Goal: Information Seeking & Learning: Learn about a topic

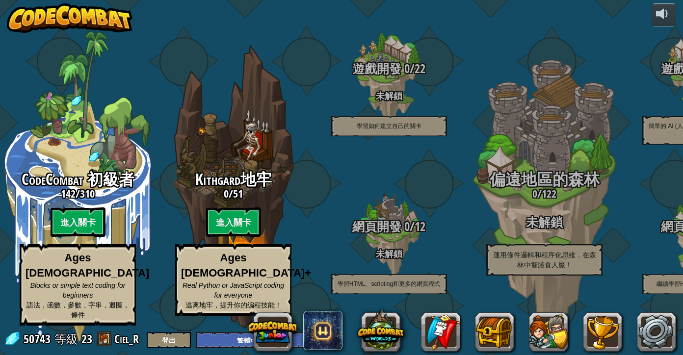
select select "zh-HANT"
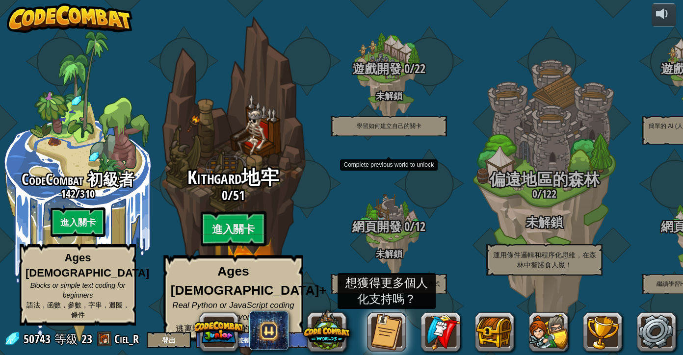
scroll to position [0, 0]
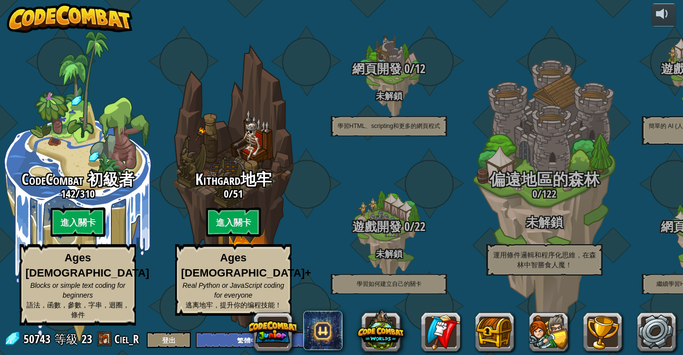
select select "zh-HANT"
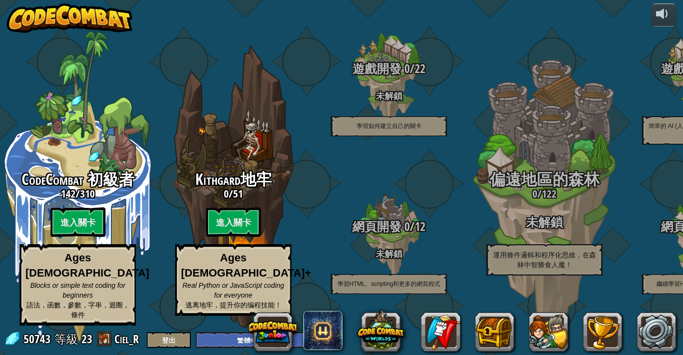
select select "zh-HANT"
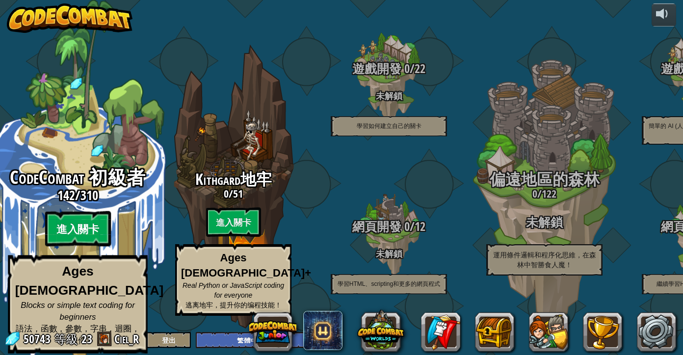
click at [78, 229] on btn "進入關卡" at bounding box center [78, 228] width 66 height 35
select select "zh-HANT"
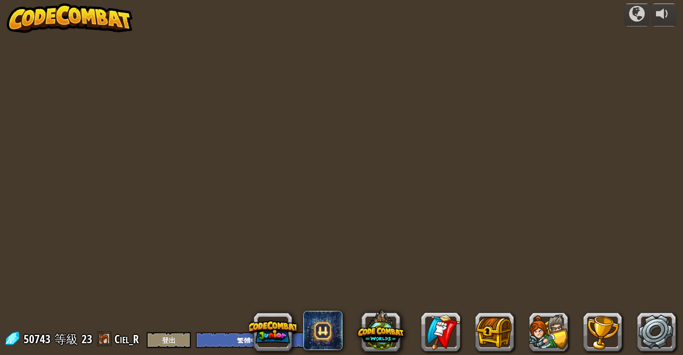
select select "zh-HANT"
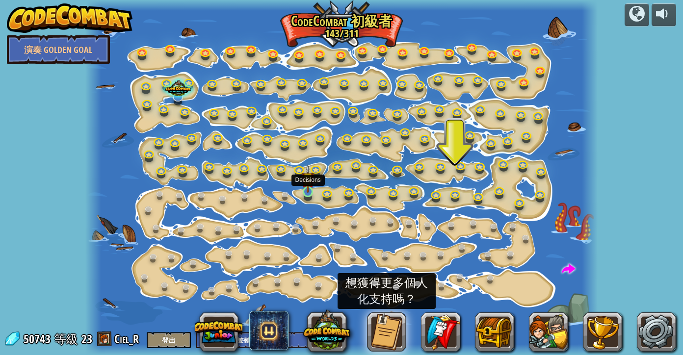
click at [306, 194] on link at bounding box center [309, 193] width 20 height 20
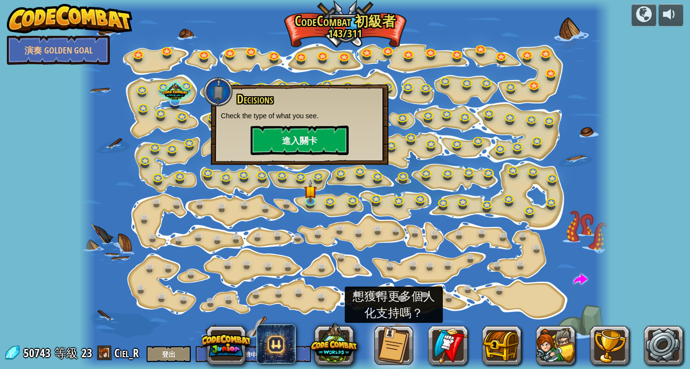
click at [283, 140] on button "進入關卡" at bounding box center [300, 140] width 98 height 29
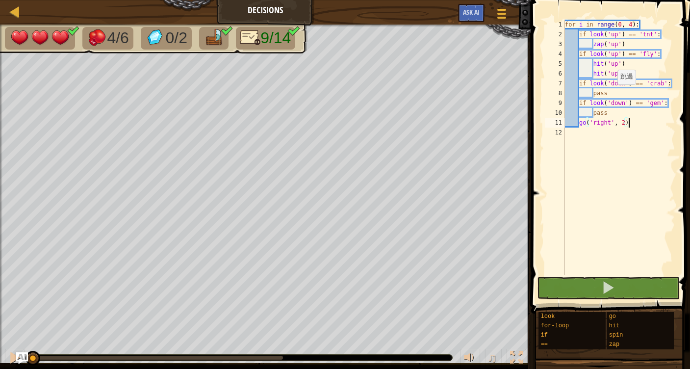
click at [613, 94] on div "for i in range ( 0 , 4 ) : if look ( 'up' ) == 'tnt' : zap ( 'up' ) if look ( '…" at bounding box center [619, 157] width 112 height 275
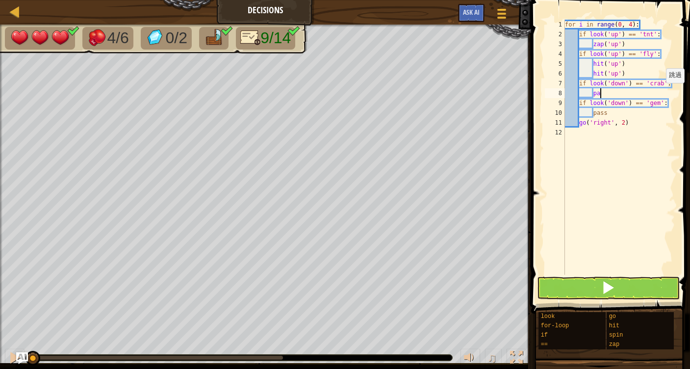
type textarea "p"
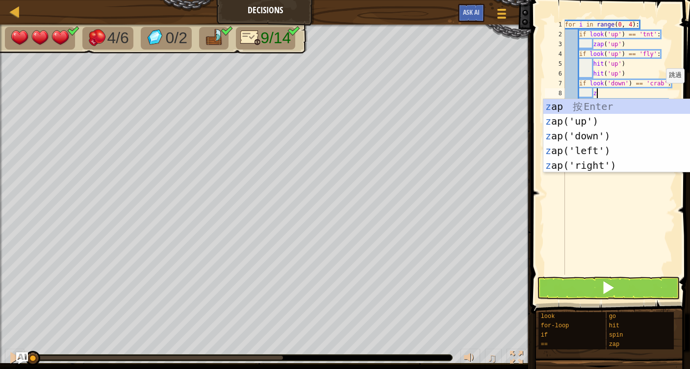
scroll to position [4, 2]
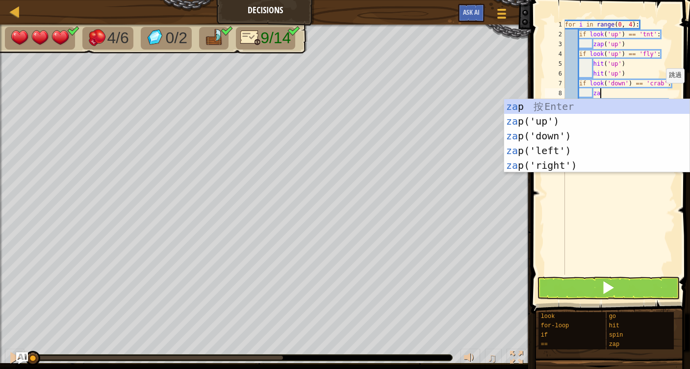
type textarea "zap"
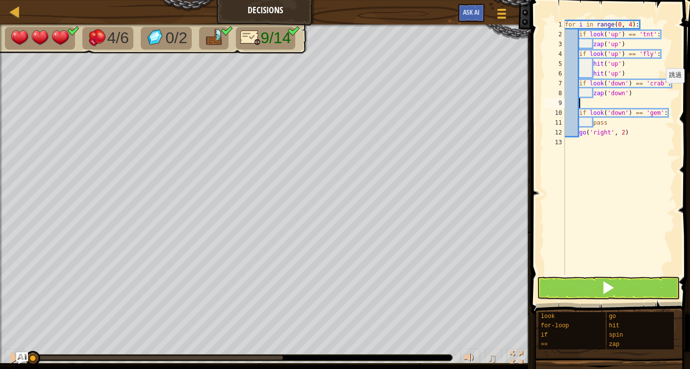
scroll to position [4, 0]
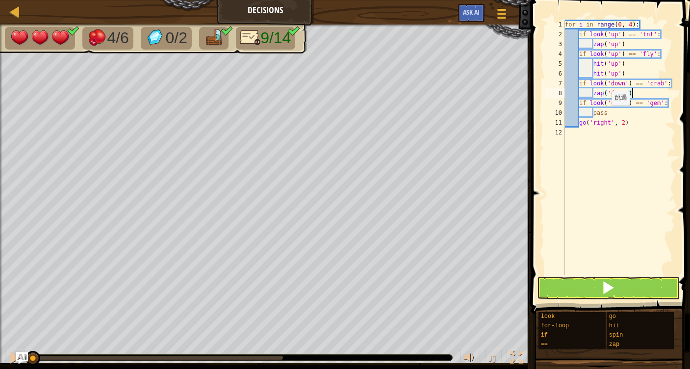
click at [607, 115] on div "for i in range ( 0 , 4 ) : if look ( 'up' ) == 'tnt' : zap ( 'up' ) if look ( '…" at bounding box center [619, 157] width 112 height 275
type textarea "p"
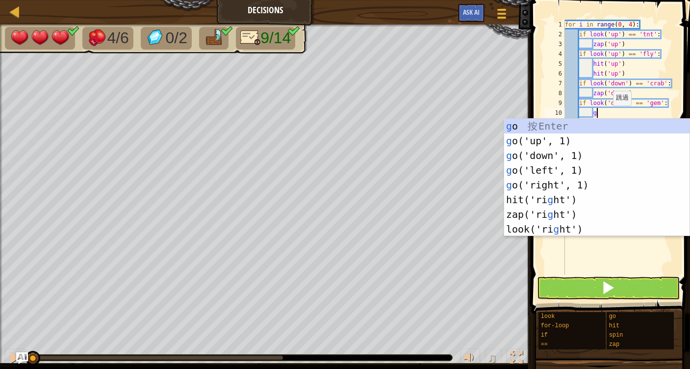
type textarea "go"
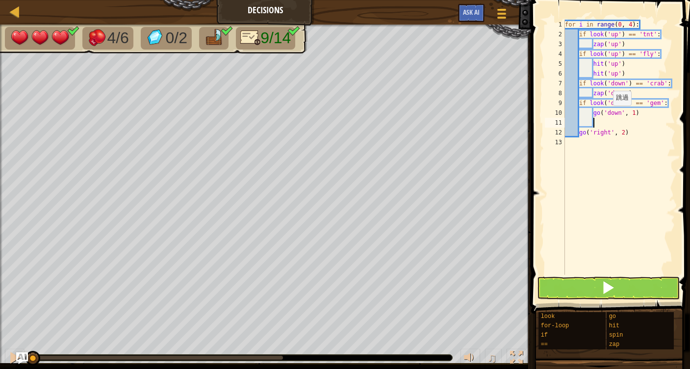
scroll to position [4, 2]
type textarea "o"
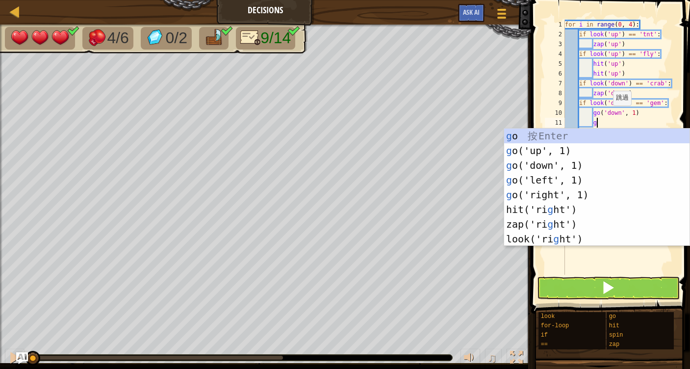
type textarea "go"
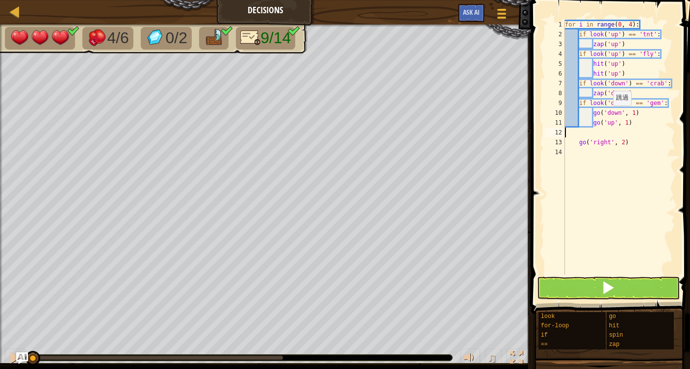
scroll to position [4, 0]
type textarea "go('up', 1)"
click at [611, 287] on span at bounding box center [608, 288] width 14 height 14
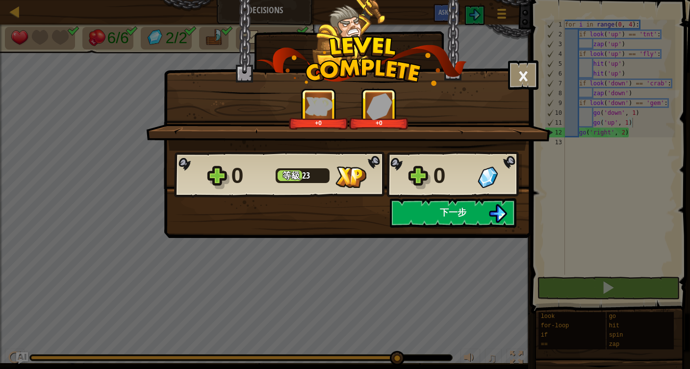
click at [454, 212] on span "下一步" at bounding box center [453, 212] width 26 height 12
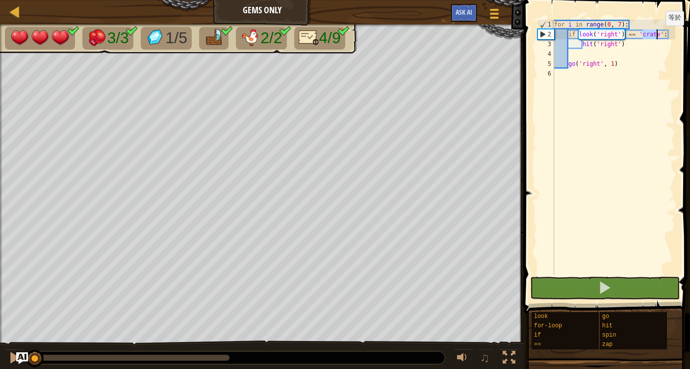
drag, startPoint x: 643, startPoint y: 35, endPoint x: 658, endPoint y: 35, distance: 15.2
click at [662, 35] on div "for i in range ( 0 , 7 ) : if look ( 'right' ) == 'crate' : hit ( 'right' ) go …" at bounding box center [613, 157] width 123 height 275
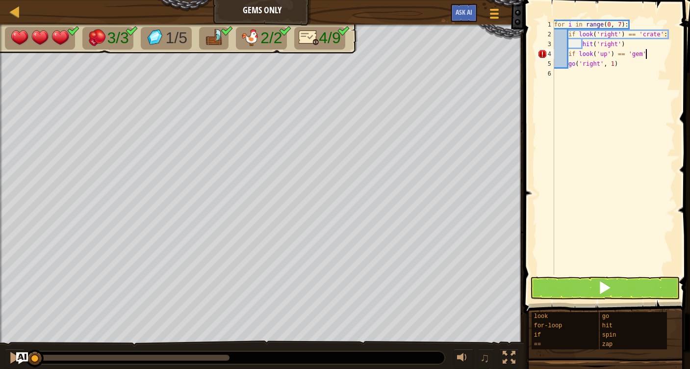
scroll to position [4, 5]
type textarea "if look('up') == 'gem'"
click at [651, 57] on div "for i in range ( 0 , 7 ) : if look ( 'right' ) == 'crate' : hit ( 'right' ) if …" at bounding box center [613, 157] width 123 height 275
type textarea "if look('up') == 'gem':"
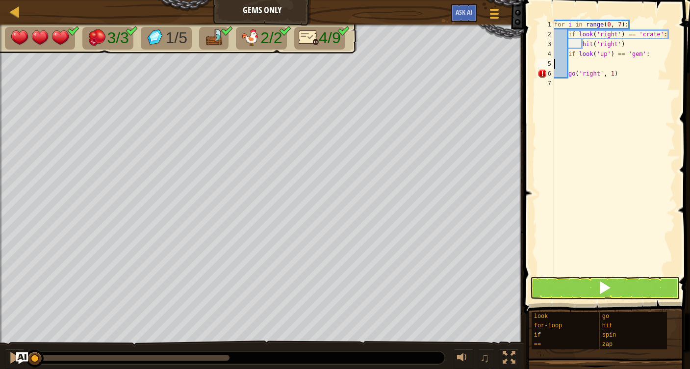
type textarea "if look('up') == 'gem':"
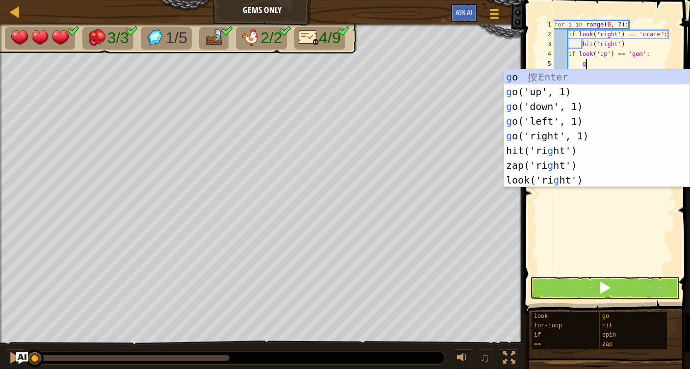
scroll to position [4, 2]
type textarea "go"
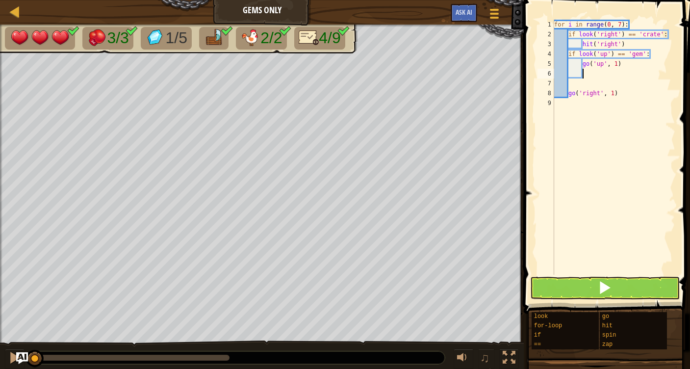
type textarea "h"
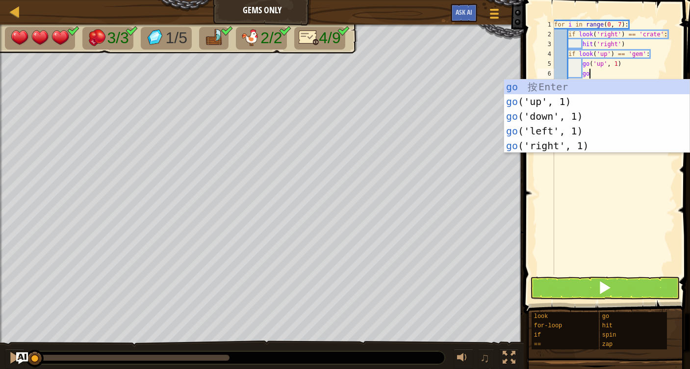
type textarea "go"
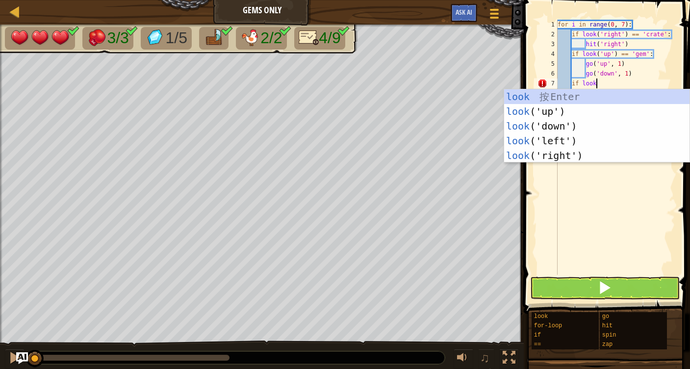
scroll to position [4, 3]
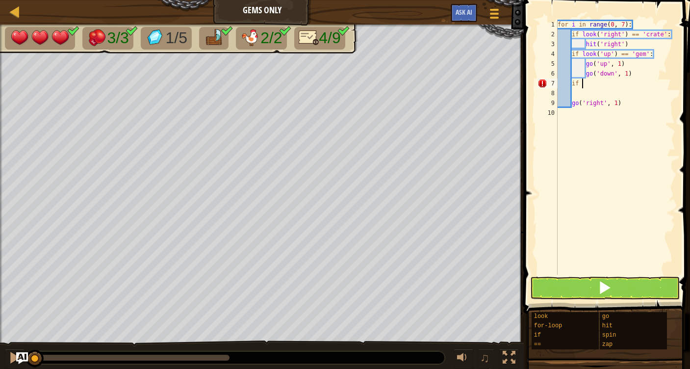
type textarea "i"
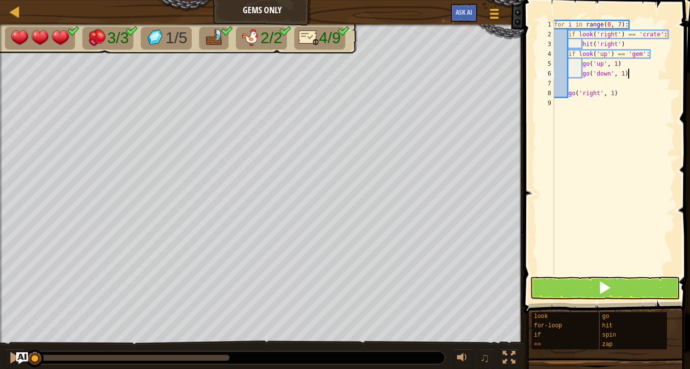
type textarea "go('down', 1)"
click at [606, 290] on span at bounding box center [605, 288] width 14 height 14
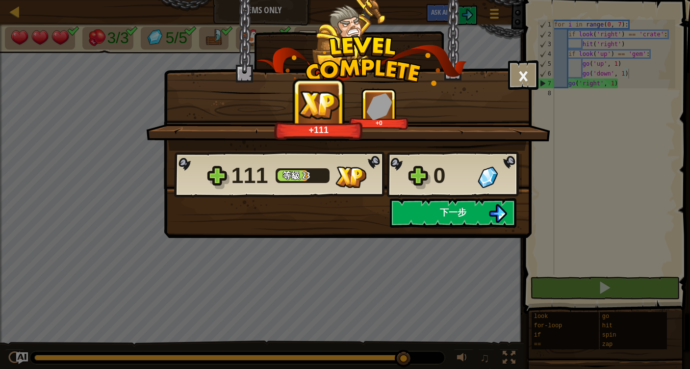
click at [454, 212] on span "下一步" at bounding box center [453, 212] width 26 height 12
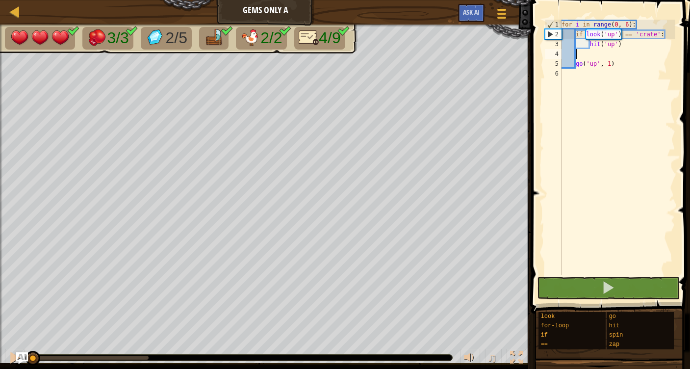
drag, startPoint x: 585, startPoint y: 52, endPoint x: 669, endPoint y: 75, distance: 87.1
click at [585, 52] on div "for i in range ( 0 , 6 ) : if look ( 'up' ) == 'crate' : hit ( 'up' ) go ( 'up'…" at bounding box center [618, 157] width 116 height 275
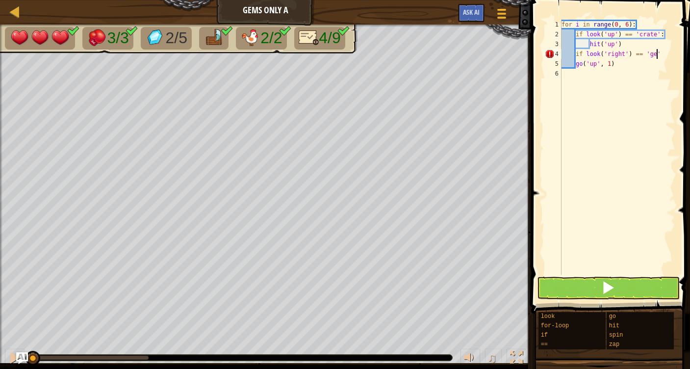
scroll to position [4, 8]
type textarea "if look('right') == 'gem':"
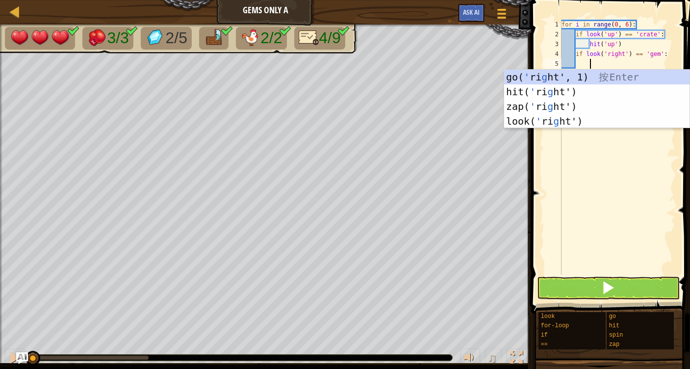
type textarea "go"
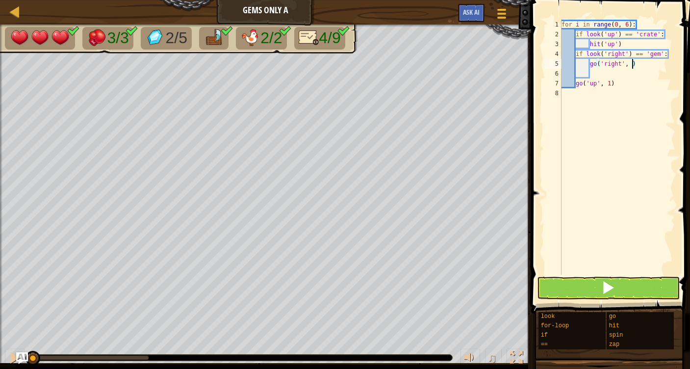
type textarea "go('right', 2)"
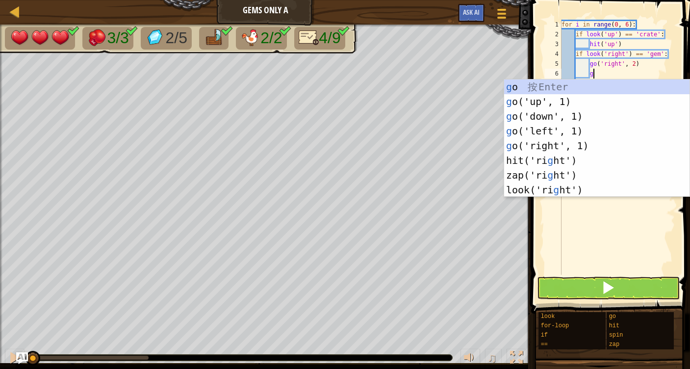
type textarea "go"
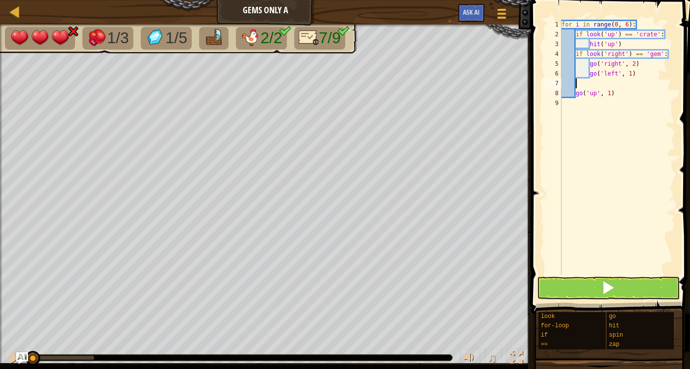
scroll to position [4, 0]
click at [619, 291] on button at bounding box center [608, 288] width 143 height 23
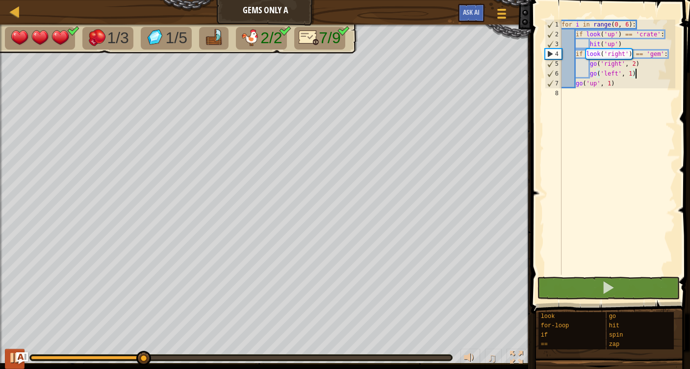
click at [12, 355] on div at bounding box center [14, 357] width 13 height 13
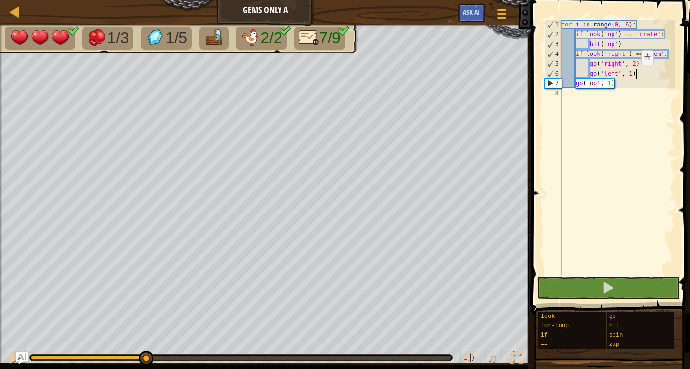
click at [632, 75] on div "for i in range ( 0 , 6 ) : if look ( 'up' ) == 'crate' : hit ( 'up' ) if look (…" at bounding box center [618, 157] width 116 height 275
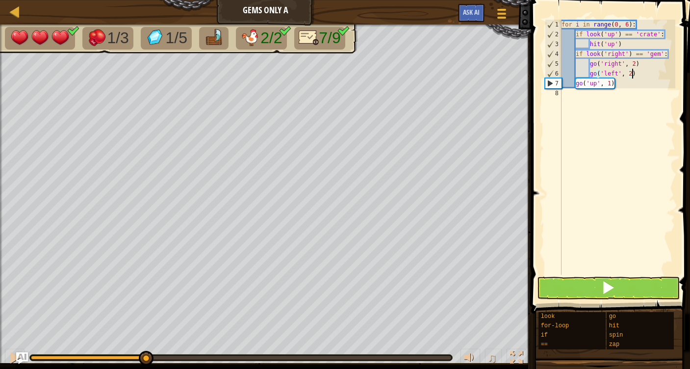
scroll to position [4, 6]
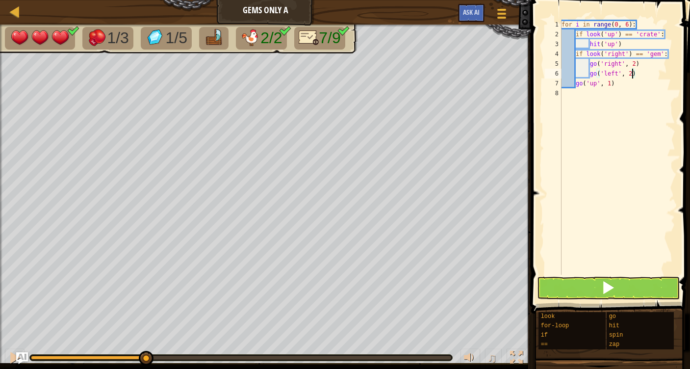
type textarea "go('left', 2)"
click at [605, 283] on span at bounding box center [608, 288] width 14 height 14
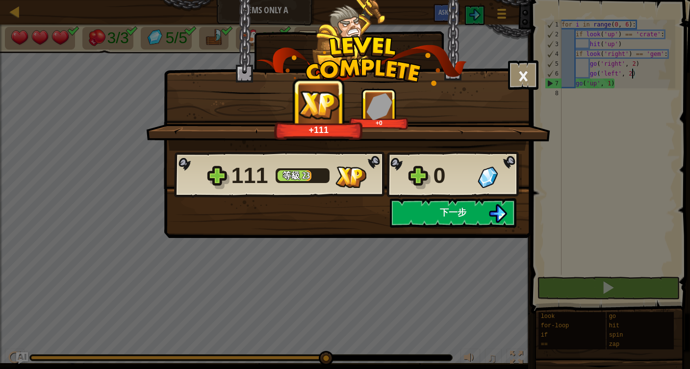
click at [433, 214] on button "下一步" at bounding box center [453, 212] width 127 height 29
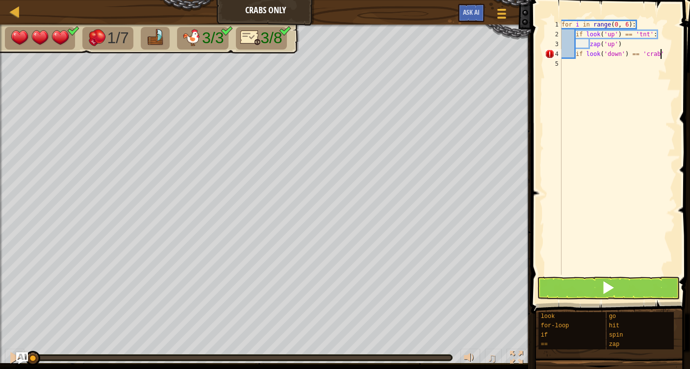
scroll to position [4, 8]
type textarea "if look('down') == 'crab':"
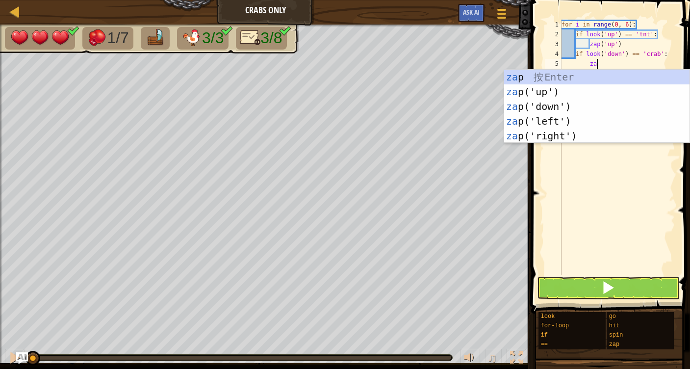
scroll to position [4, 2]
type textarea "zap"
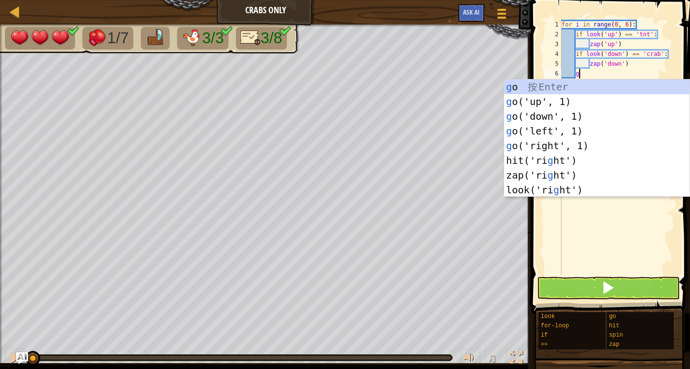
scroll to position [4, 1]
type textarea "go"
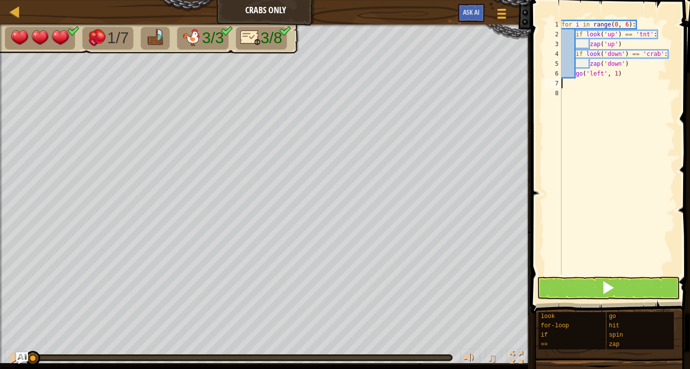
scroll to position [4, 0]
type textarea "go('left', 1)"
click at [613, 284] on span at bounding box center [608, 288] width 14 height 14
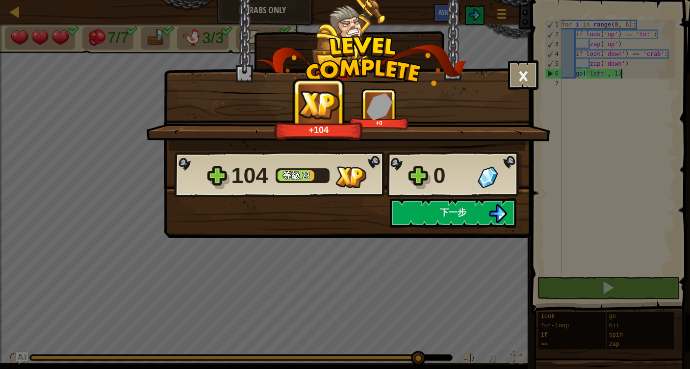
click at [449, 211] on span "下一步" at bounding box center [453, 212] width 26 height 12
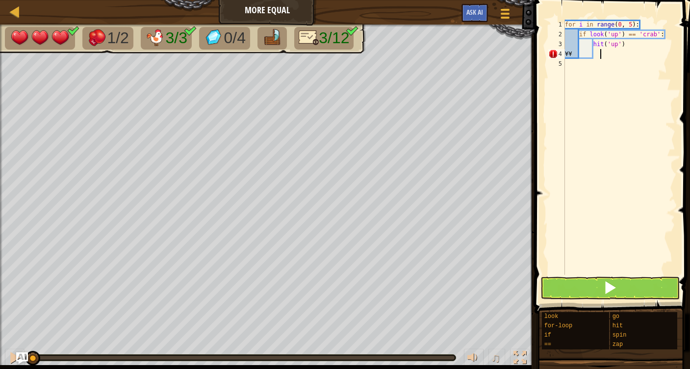
type textarea "¥"
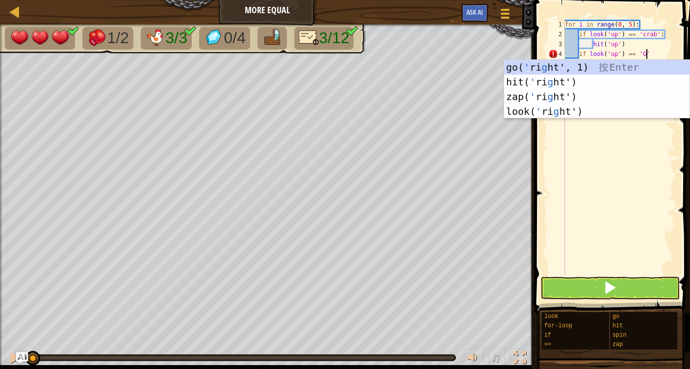
scroll to position [4, 7]
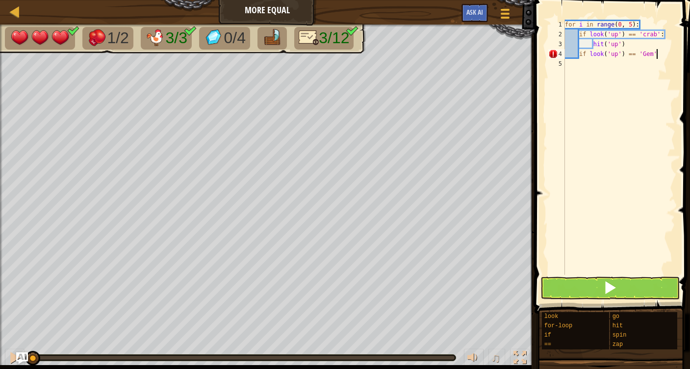
type textarea "if look('up') == 'Gem':"
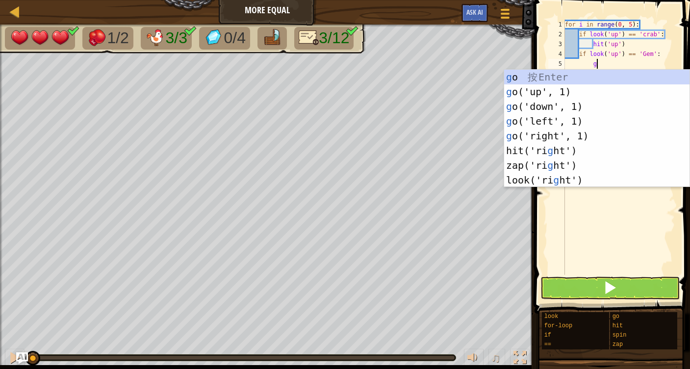
type textarea "go"
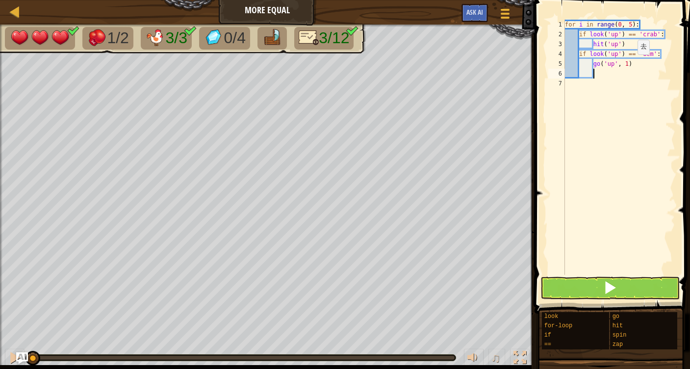
click at [630, 64] on div "for i in range ( 0 , 5 ) : if look ( 'up' ) == 'crab' : hit ( 'up' ) if look ( …" at bounding box center [619, 157] width 112 height 275
type textarea "go('up', 2)"
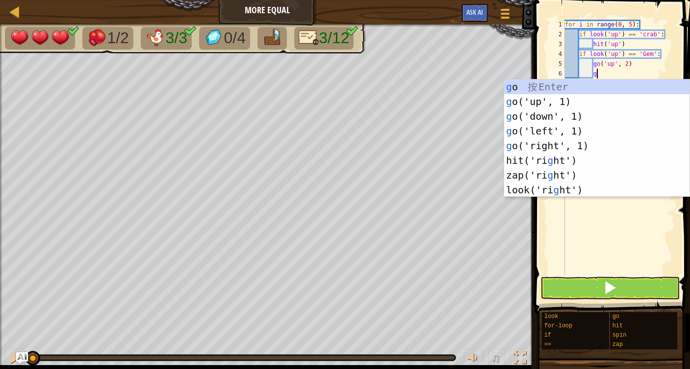
type textarea "go"
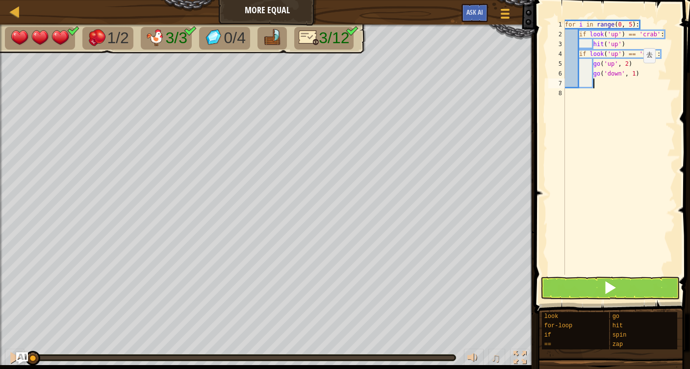
click at [636, 73] on div "for i in range ( 0 , 5 ) : if look ( 'up' ) == 'crab' : hit ( 'up' ) if look ( …" at bounding box center [619, 157] width 112 height 275
type textarea "go('down', 2)"
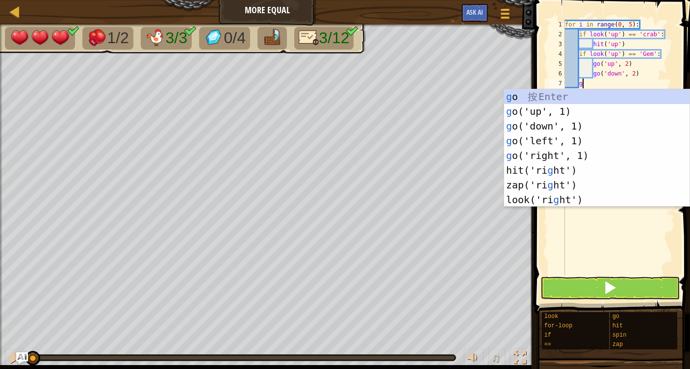
scroll to position [4, 1]
type textarea "go"
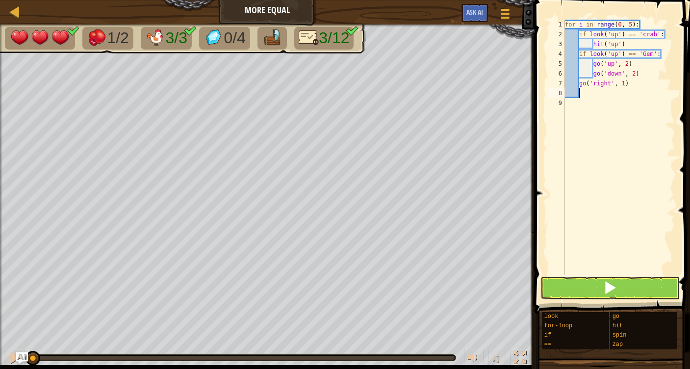
scroll to position [4, 0]
click at [644, 73] on div "for i in range ( 0 , 5 ) : if look ( 'up' ) == 'crab' : hit ( 'up' ) if look ( …" at bounding box center [619, 157] width 112 height 275
type textarea "go('down', 2)"
type textarea "if look('down') == 'Gem':"
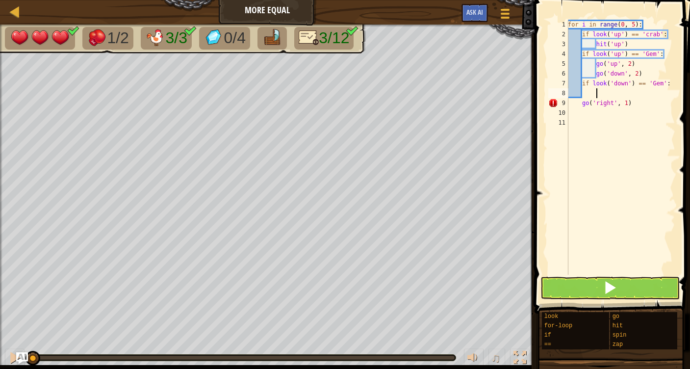
scroll to position [4, 2]
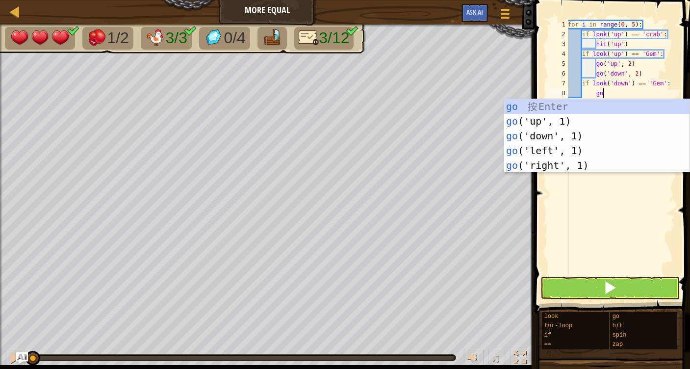
type textarea "go"
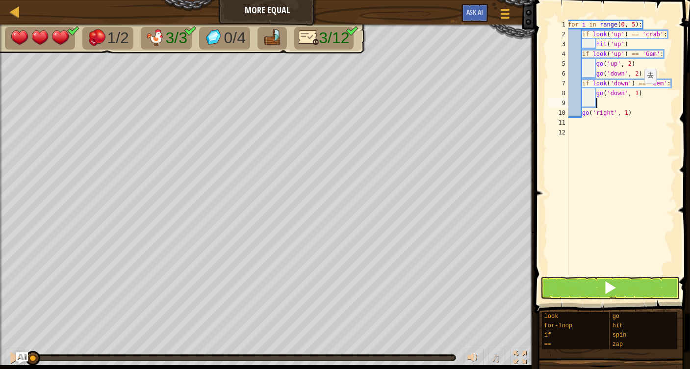
click at [639, 93] on div "for i in range ( 0 , 5 ) : if look ( 'up' ) == 'crab' : hit ( 'up' ) if look ( …" at bounding box center [620, 157] width 109 height 275
type textarea "go('down', 2)"
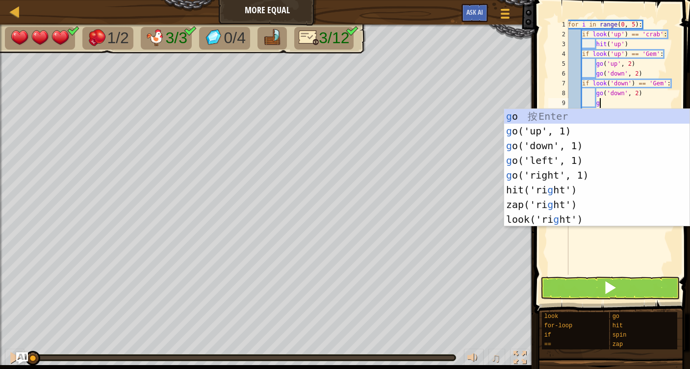
type textarea "go"
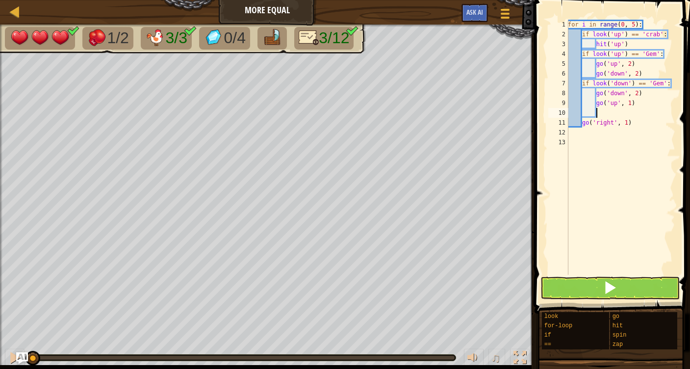
click at [632, 103] on div "for i in range ( 0 , 5 ) : if look ( 'up' ) == 'crab' : hit ( 'up' ) if look ( …" at bounding box center [620, 157] width 109 height 275
type textarea "go('up', 2)"
click at [596, 116] on div "for i in range ( 0 , 5 ) : if look ( 'up' ) == 'crab' : hit ( 'up' ) if look ( …" at bounding box center [620, 157] width 109 height 275
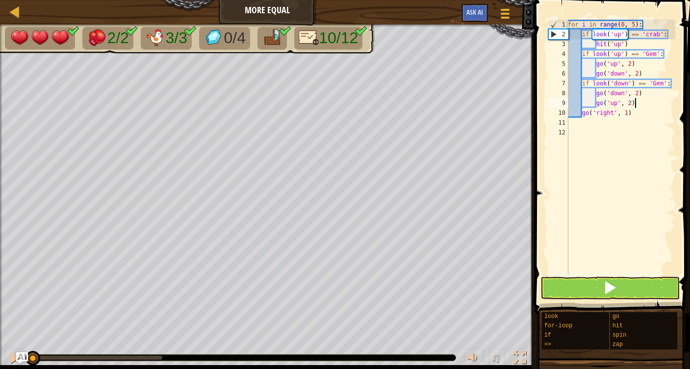
click at [614, 289] on span at bounding box center [610, 288] width 14 height 14
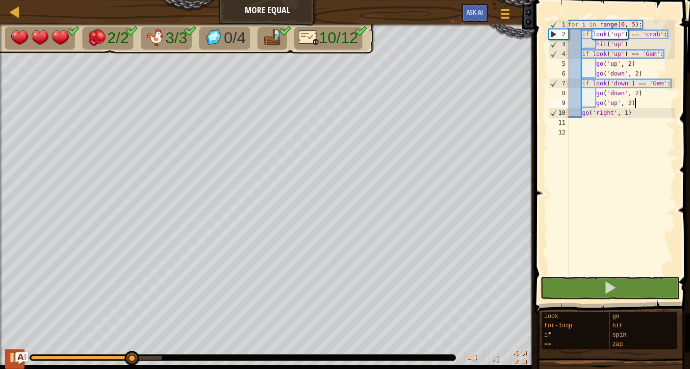
click at [12, 355] on div at bounding box center [14, 357] width 13 height 13
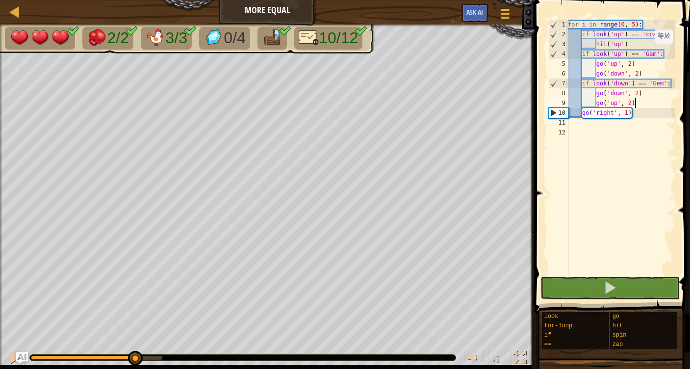
drag, startPoint x: 650, startPoint y: 53, endPoint x: 676, endPoint y: 114, distance: 65.9
click at [650, 53] on div "for i in range ( 0 , 5 ) : if look ( 'up' ) == 'crab' : hit ( 'up' ) if look ( …" at bounding box center [620, 157] width 109 height 275
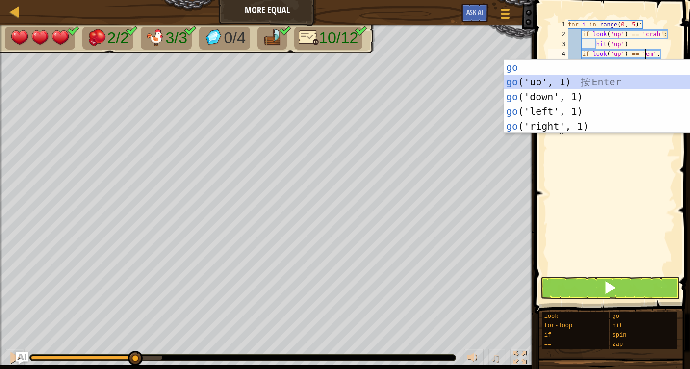
scroll to position [4, 7]
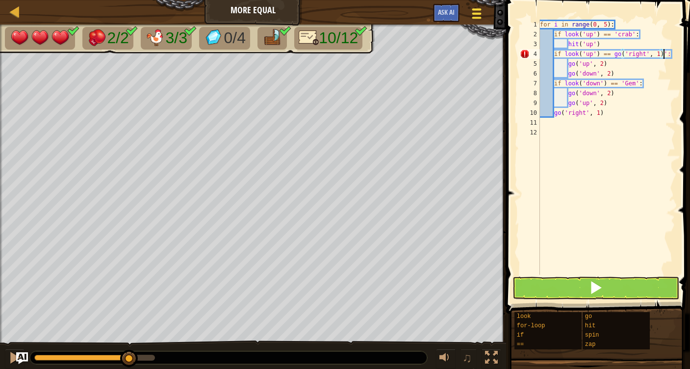
click at [476, 14] on span at bounding box center [476, 14] width 9 height 2
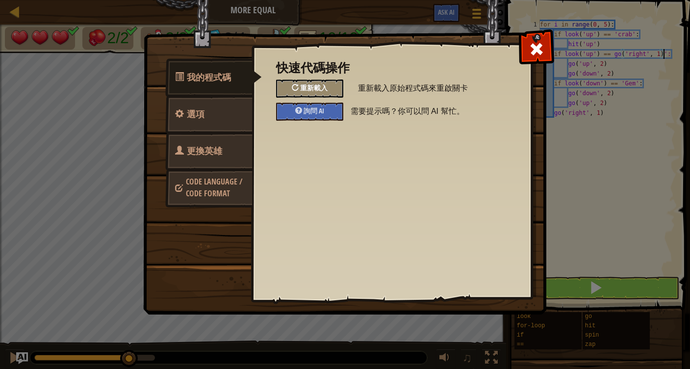
click at [312, 87] on span "重新載入" at bounding box center [313, 87] width 27 height 9
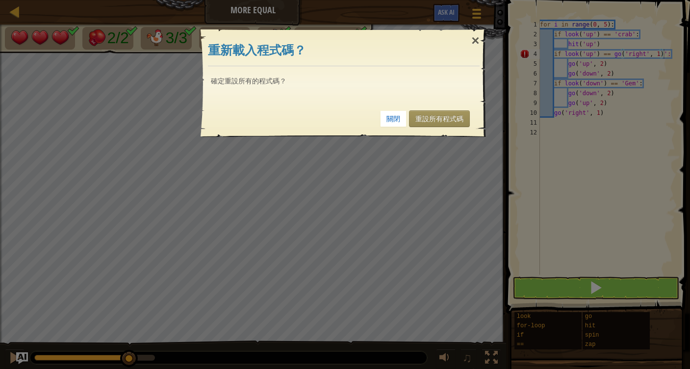
drag, startPoint x: 430, startPoint y: 118, endPoint x: 524, endPoint y: 151, distance: 99.4
click at [430, 117] on link "重設所有程式碼" at bounding box center [439, 118] width 61 height 17
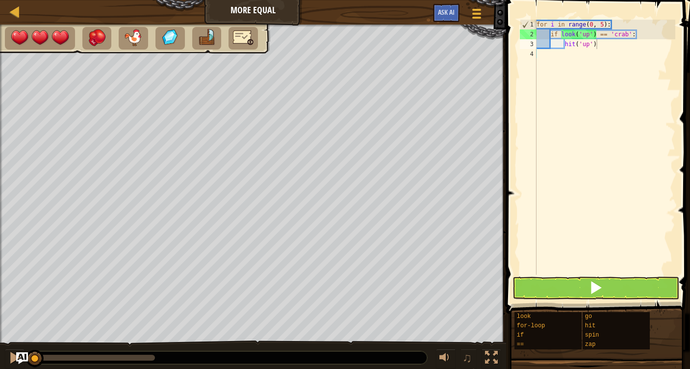
type textarea "hit('up')"
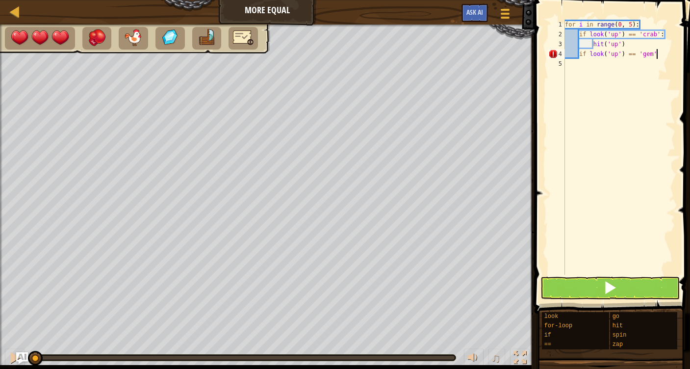
type textarea "if look('up') == 'gem':"
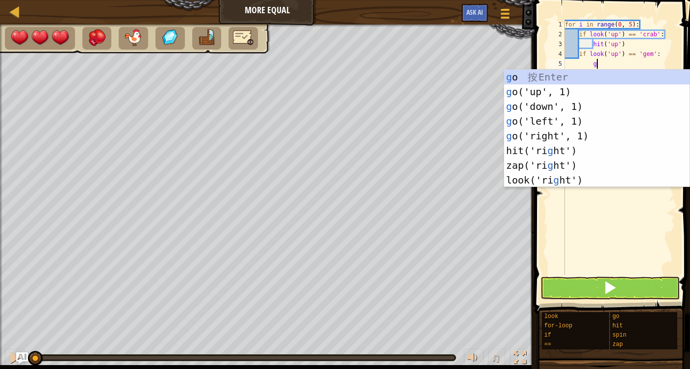
type textarea "go"
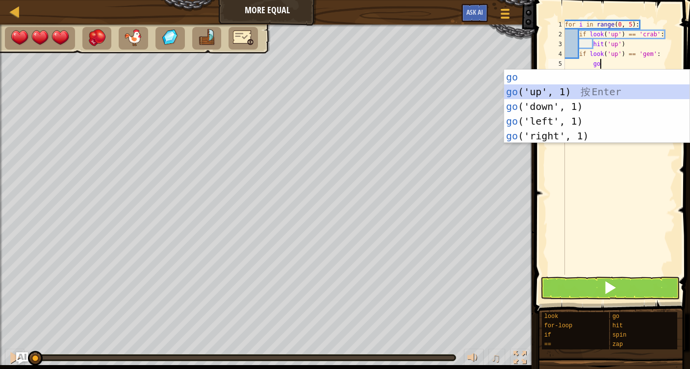
scroll to position [4, 2]
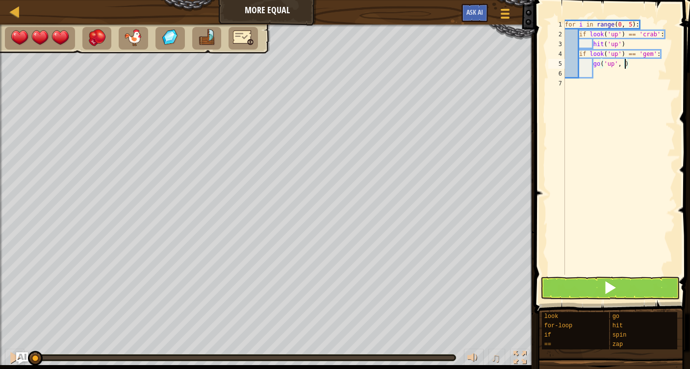
type textarea "go('up', 2)"
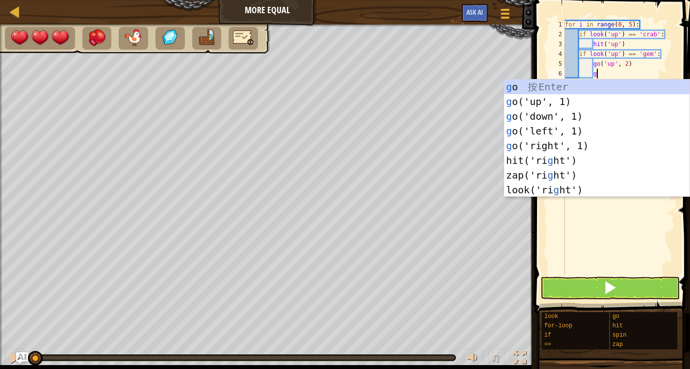
type textarea "go"
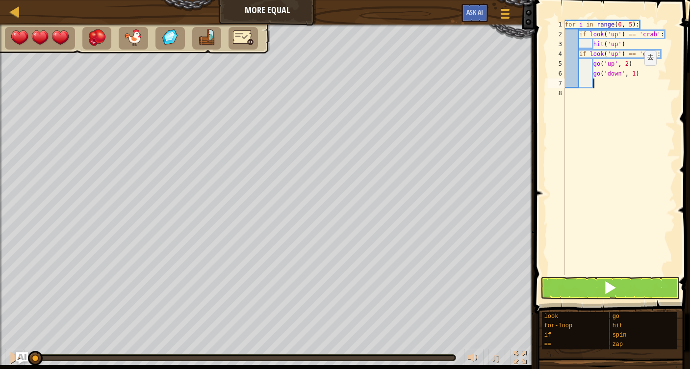
drag, startPoint x: 661, startPoint y: 97, endPoint x: 673, endPoint y: 110, distance: 18.0
click at [636, 74] on div "for i in range ( 0 , 5 ) : if look ( 'up' ) == 'crab' : hit ( 'up' ) if look ( …" at bounding box center [619, 157] width 112 height 275
type textarea "go('down', 2)"
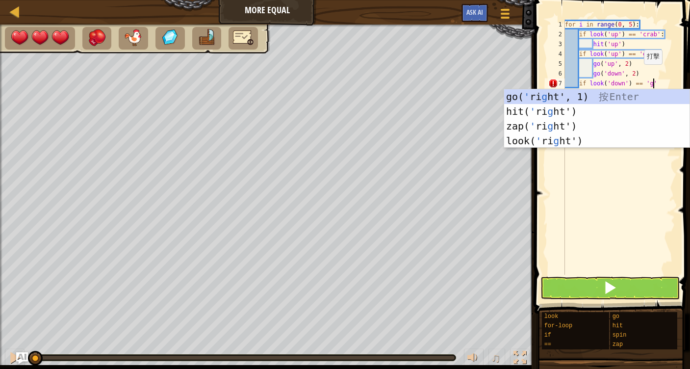
scroll to position [4, 7]
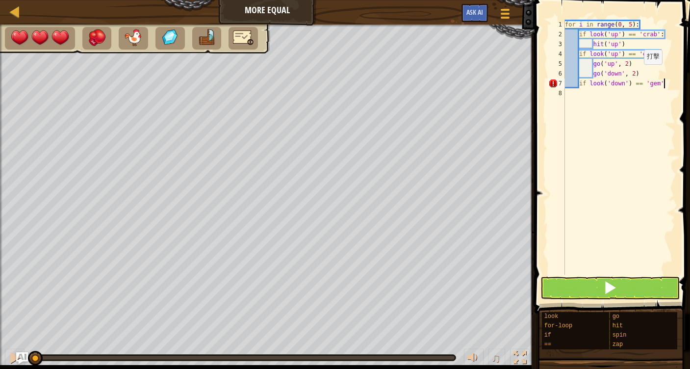
type textarea "if look('down') == 'gem':"
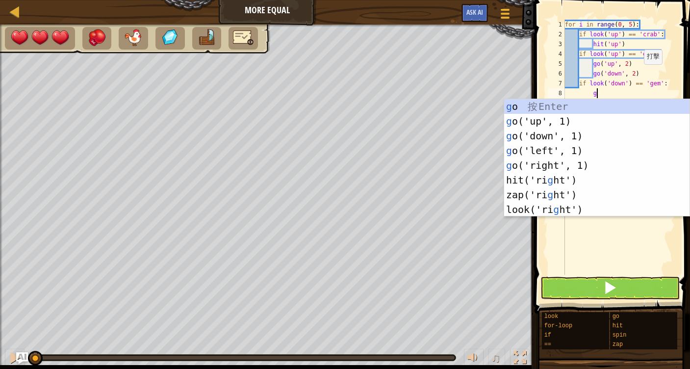
type textarea "go"
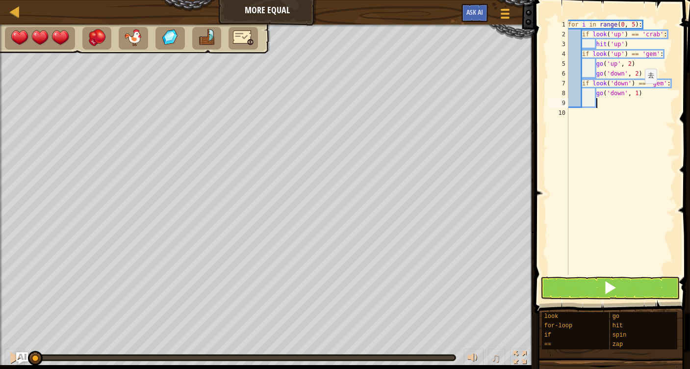
click at [640, 93] on div "for i in range ( 0 , 5 ) : if look ( 'up' ) == 'crab' : hit ( 'up' ) if look ( …" at bounding box center [620, 157] width 109 height 275
type textarea "go('down', 2)"
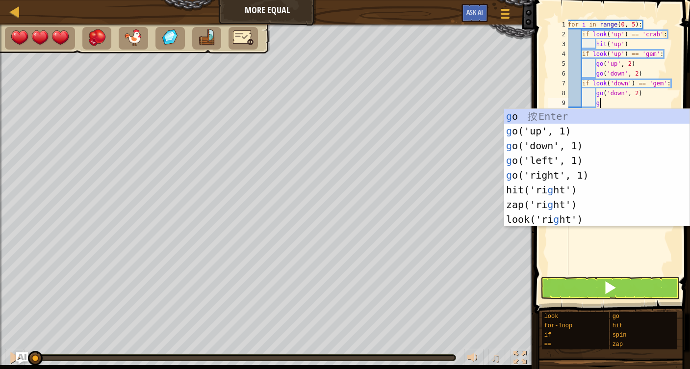
type textarea "go"
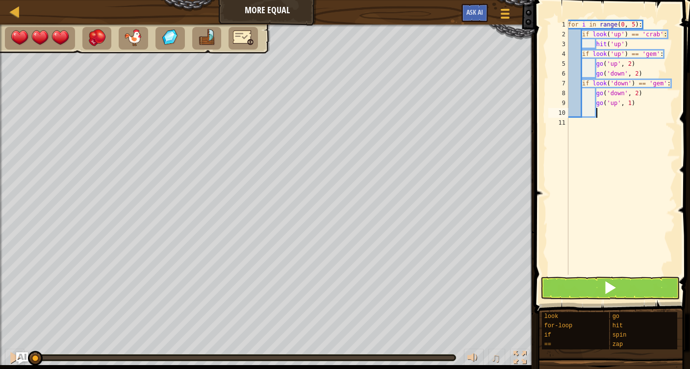
click at [632, 103] on div "for i in range ( 0 , 5 ) : if look ( 'up' ) == 'crab' : hit ( 'up' ) if look ( …" at bounding box center [620, 157] width 109 height 275
type textarea "go('up', 2)"
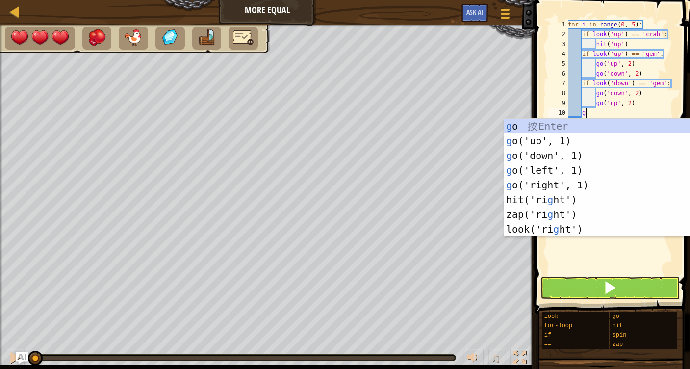
scroll to position [4, 1]
type textarea "go"
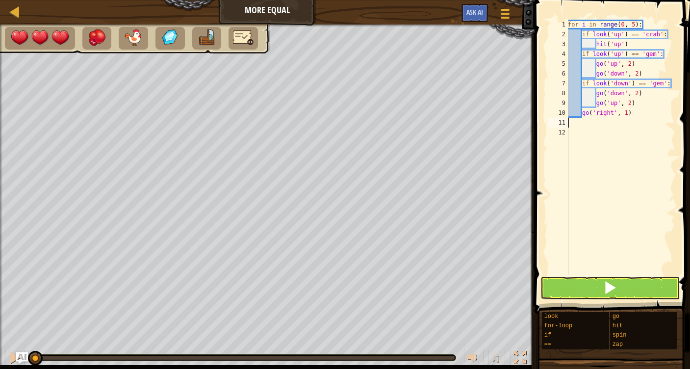
scroll to position [4, 0]
click at [625, 285] on button at bounding box center [610, 288] width 139 height 23
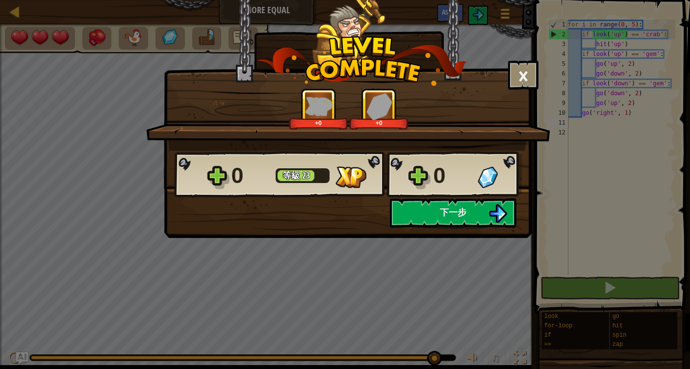
click at [439, 213] on button "下一步" at bounding box center [453, 212] width 127 height 29
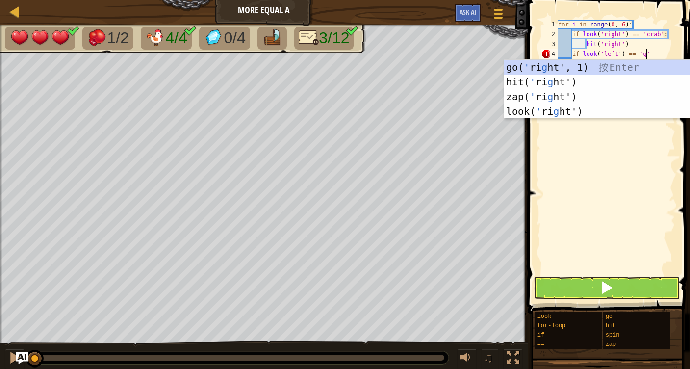
scroll to position [4, 7]
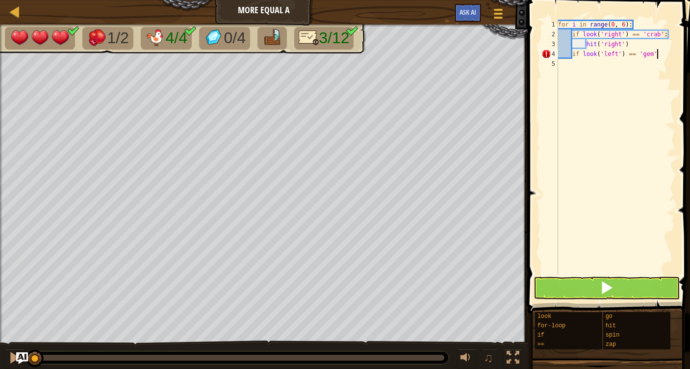
type textarea "if look('left') == 'gem':"
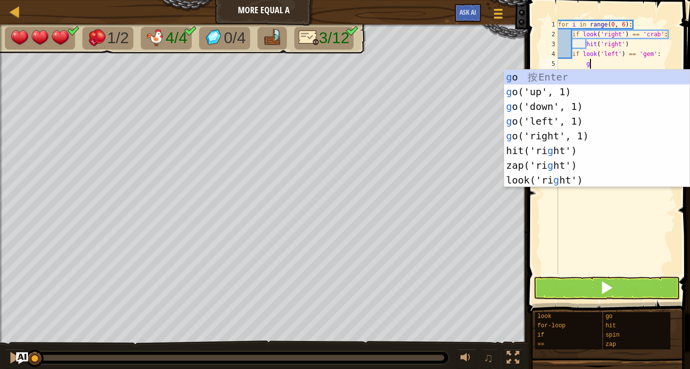
type textarea "go"
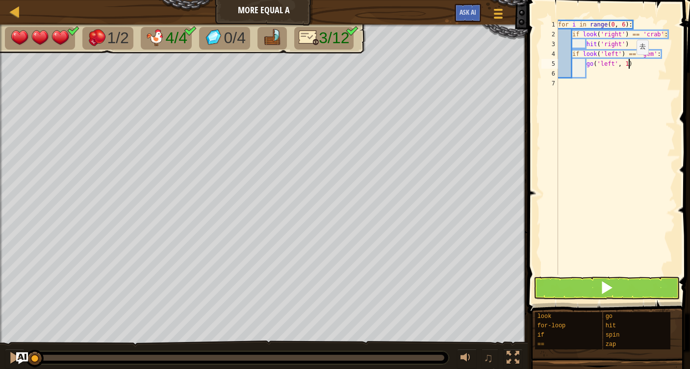
drag, startPoint x: 629, startPoint y: 64, endPoint x: 677, endPoint y: 86, distance: 52.7
click at [628, 64] on div "for i in range ( 0 , 6 ) : if look ( 'right' ) == 'crab' : hit ( 'right' ) if l…" at bounding box center [615, 157] width 119 height 275
type textarea "go('left', 3)"
type textarea "go"
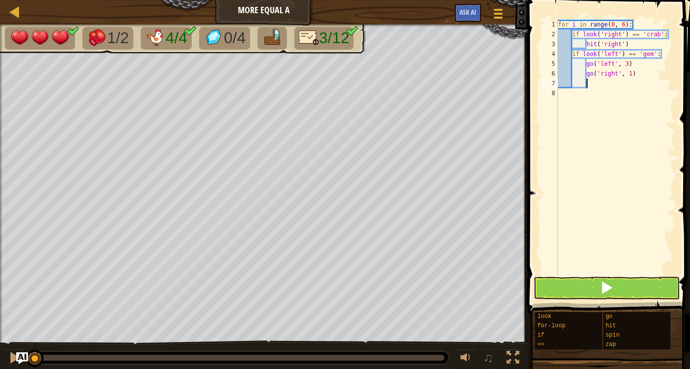
scroll to position [4, 2]
drag, startPoint x: 633, startPoint y: 74, endPoint x: 660, endPoint y: 104, distance: 40.3
click at [634, 74] on div "for i in range ( 0 , 6 ) : if look ( 'right' ) == 'crab' : hit ( 'right' ) if l…" at bounding box center [615, 157] width 119 height 275
type textarea "go('right', 3)"
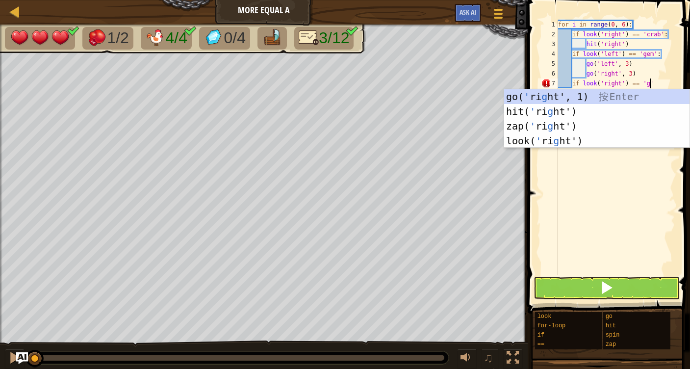
scroll to position [4, 7]
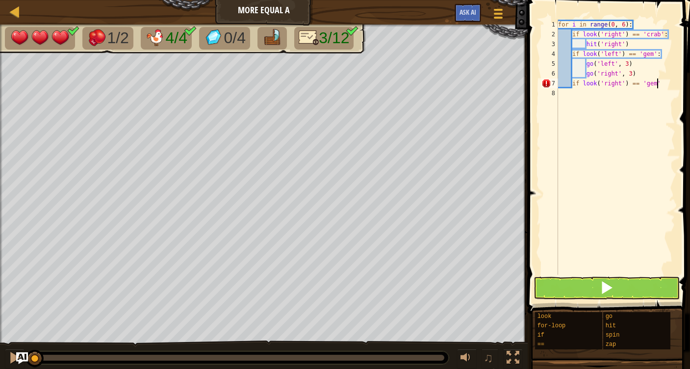
type textarea "if look('right') == 'gem':"
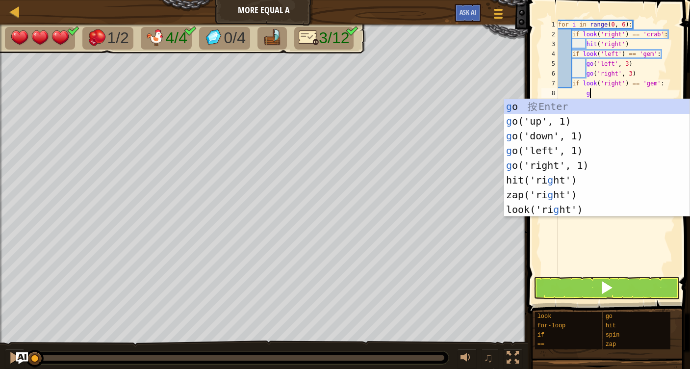
type textarea "go"
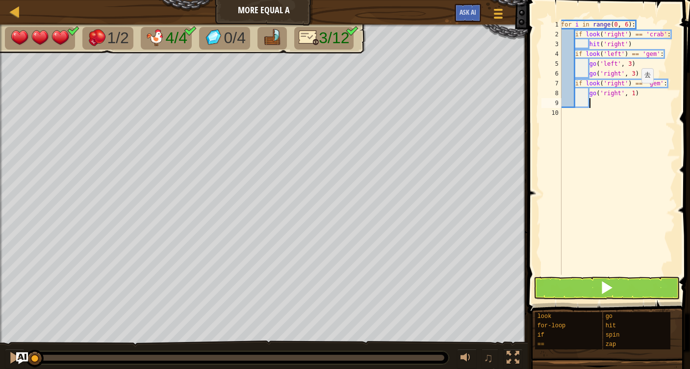
click at [637, 93] on div "for i in range ( 0 , 6 ) : if look ( 'right' ) == 'crab' : hit ( 'right' ) if l…" at bounding box center [617, 157] width 116 height 275
type textarea "go('right', 3)"
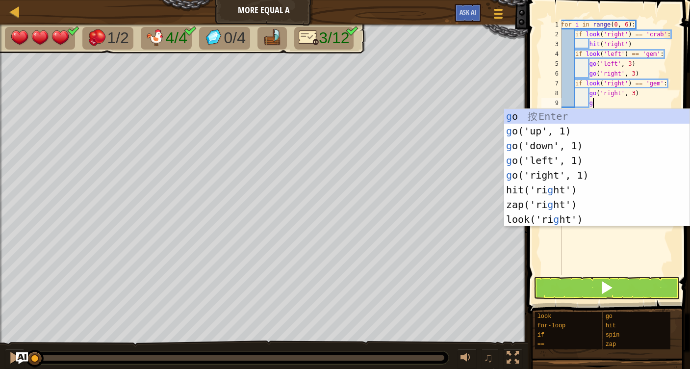
type textarea "go"
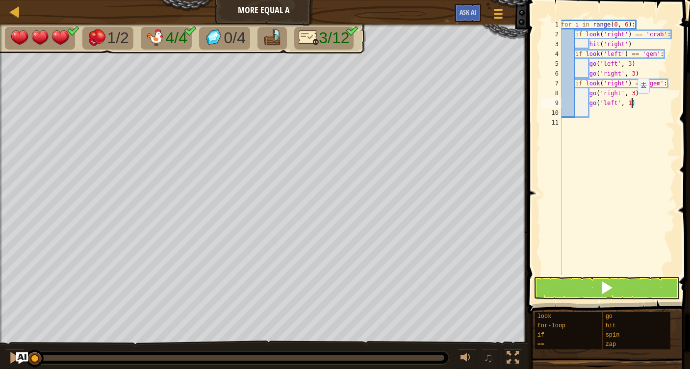
click at [633, 103] on div "for i in range ( 0 , 6 ) : if look ( 'right' ) == 'crab' : hit ( 'right' ) if l…" at bounding box center [617, 157] width 116 height 275
type textarea "go('left', 3)"
click at [595, 112] on div "for i in range ( 0 , 6 ) : if look ( 'right' ) == 'crab' : hit ( 'right' ) if l…" at bounding box center [617, 157] width 116 height 275
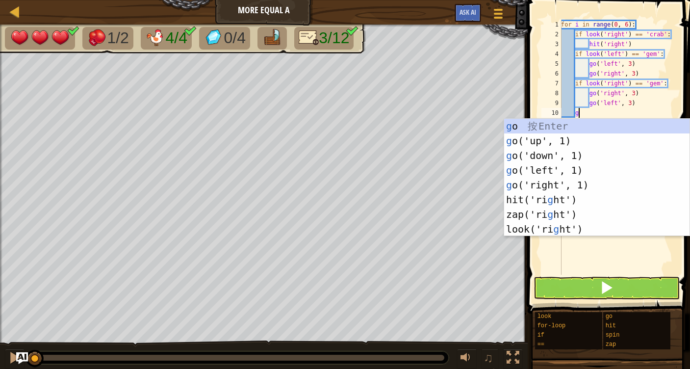
scroll to position [4, 1]
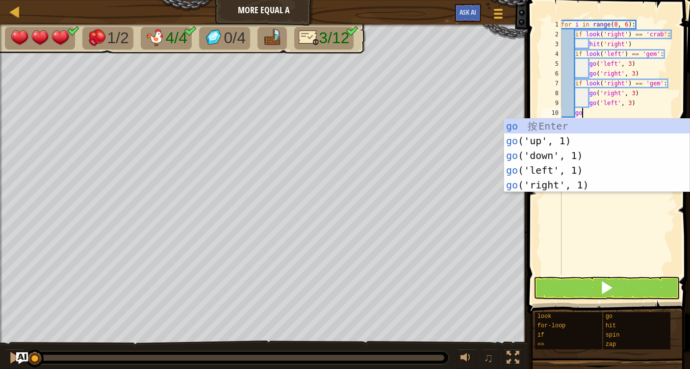
type textarea "go"
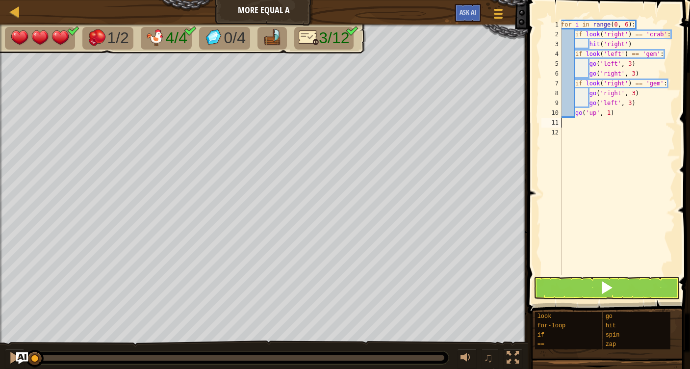
scroll to position [4, 0]
click at [620, 283] on button at bounding box center [607, 288] width 146 height 23
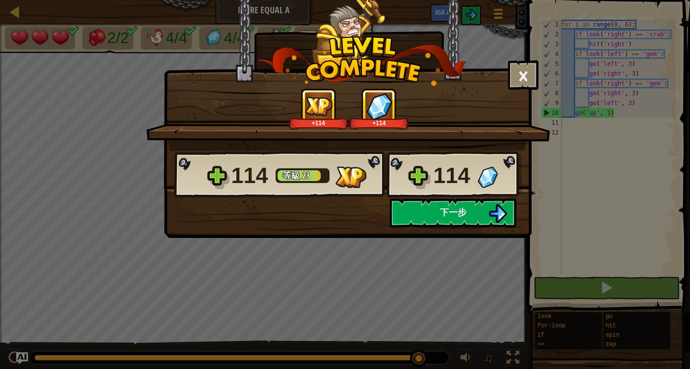
click at [473, 216] on button "下一步" at bounding box center [453, 212] width 127 height 29
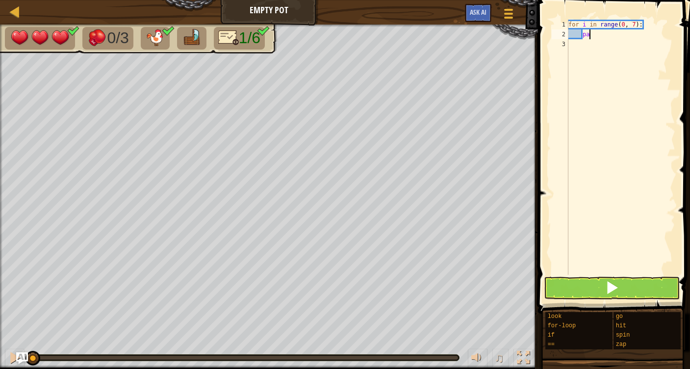
type textarea "p"
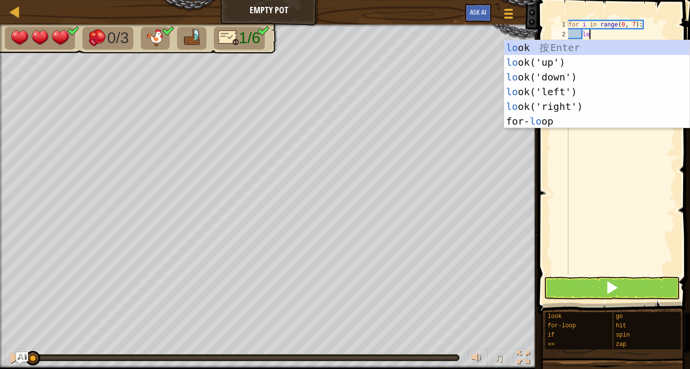
type textarea "look"
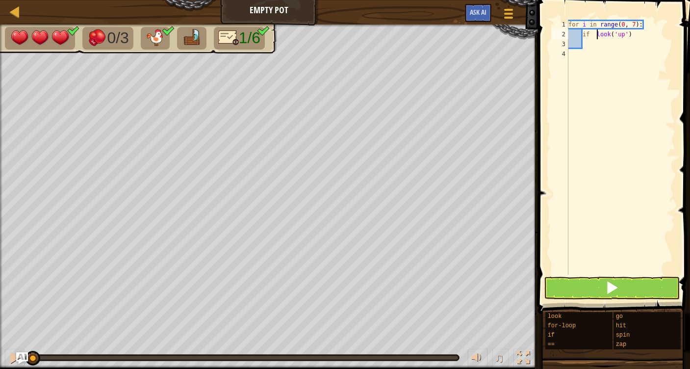
scroll to position [4, 2]
click at [632, 33] on div "for i in range ( 0 , 7 ) : if look ( 'up' )" at bounding box center [621, 157] width 109 height 275
type textarea "if look('up') == 'crab':"
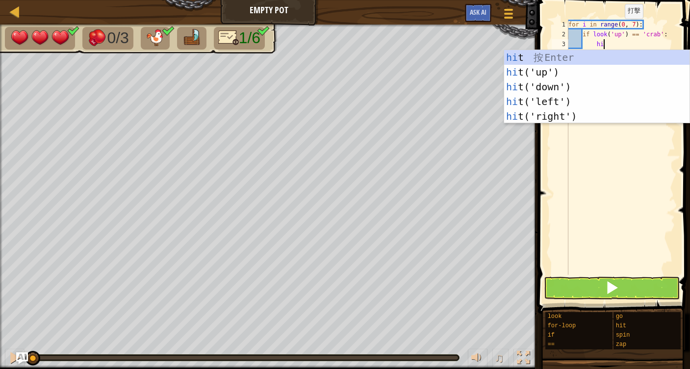
type textarea "hit"
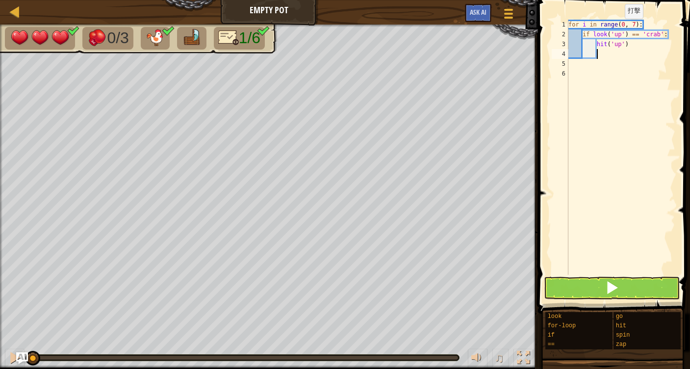
scroll to position [4, 0]
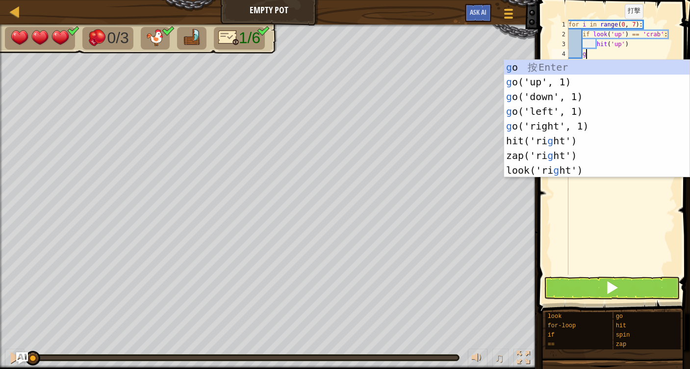
type textarea "go"
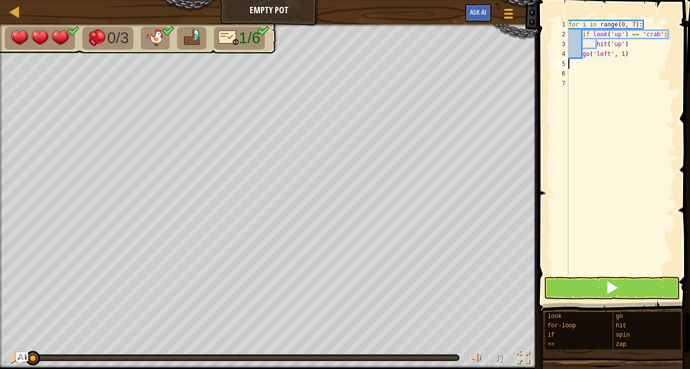
scroll to position [4, 0]
click at [619, 291] on button at bounding box center [612, 288] width 136 height 23
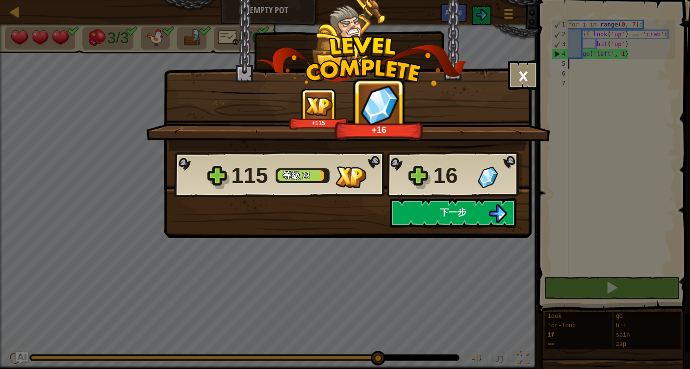
click at [443, 212] on span "下一步" at bounding box center [453, 212] width 26 height 12
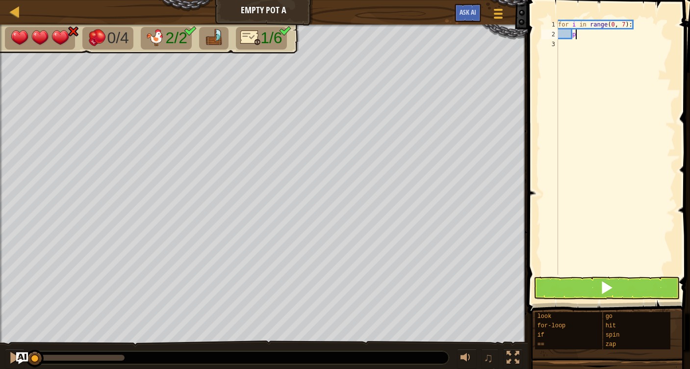
type textarea "p"
type textarea "if look('right') == 'crab':"
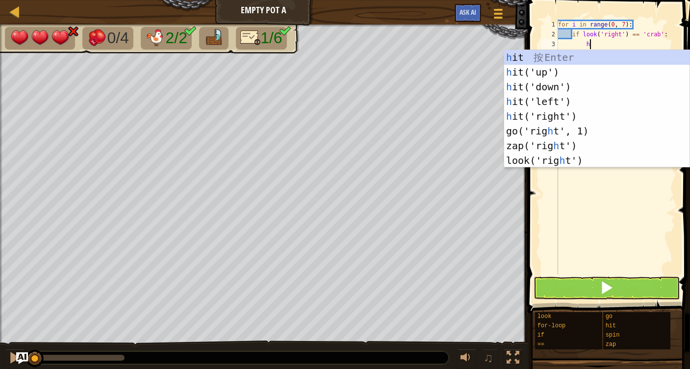
type textarea "hi"
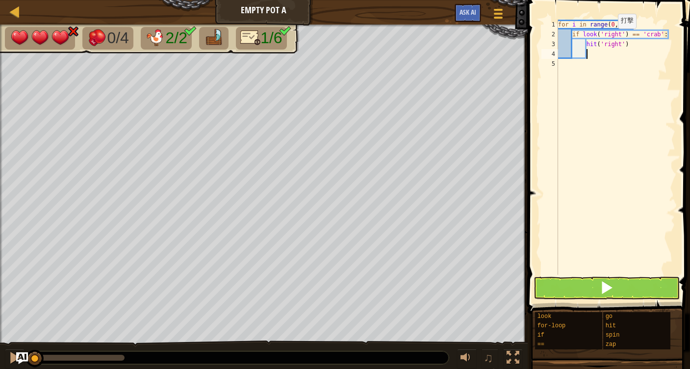
scroll to position [4, 0]
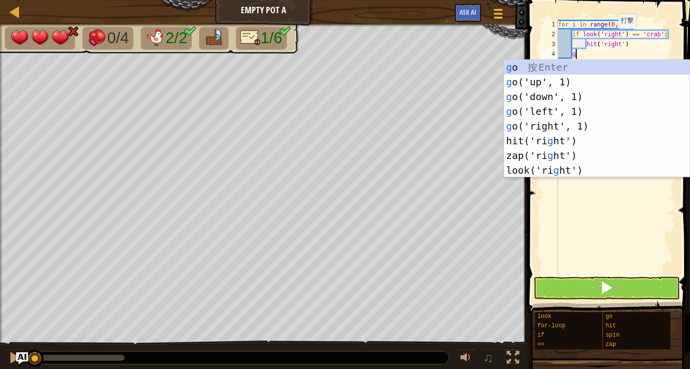
type textarea "go"
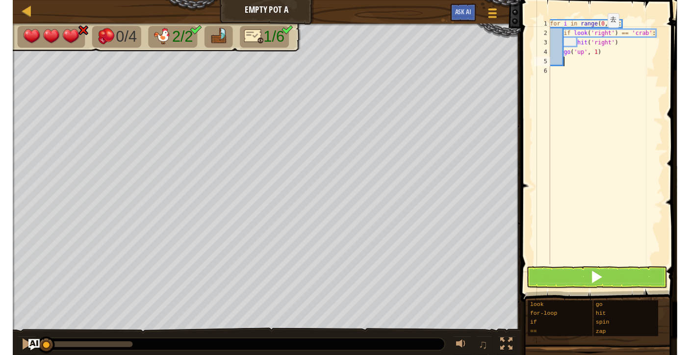
scroll to position [4, 0]
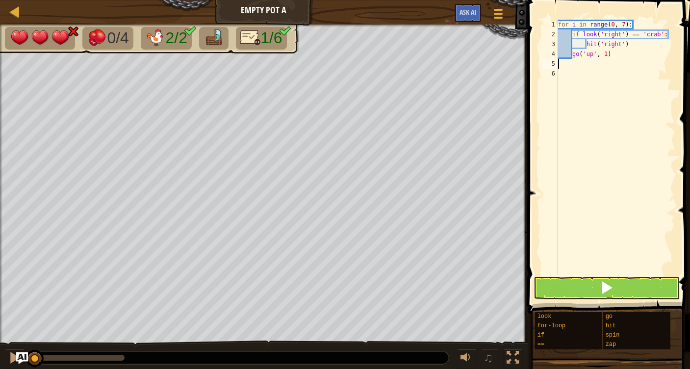
type textarea "go('up', 1)"
click at [607, 289] on span at bounding box center [607, 288] width 14 height 14
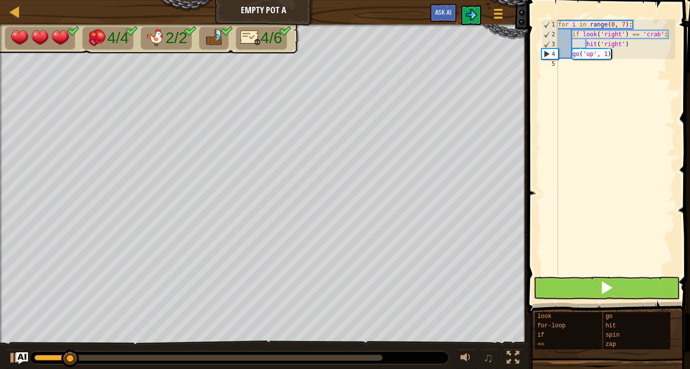
click at [608, 286] on span at bounding box center [607, 288] width 14 height 14
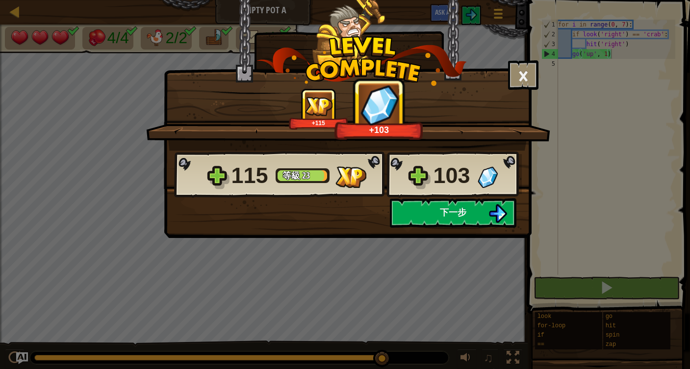
click at [435, 211] on button "下一步" at bounding box center [453, 212] width 127 height 29
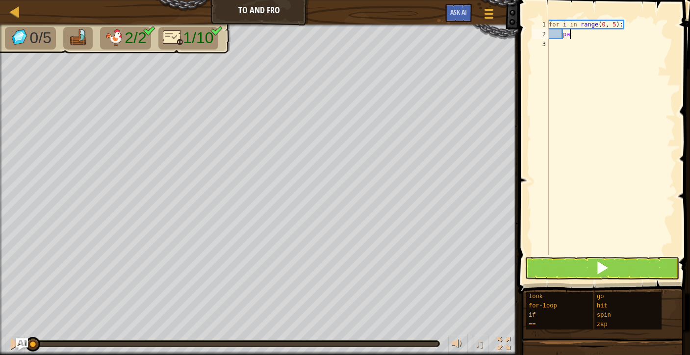
type textarea "p"
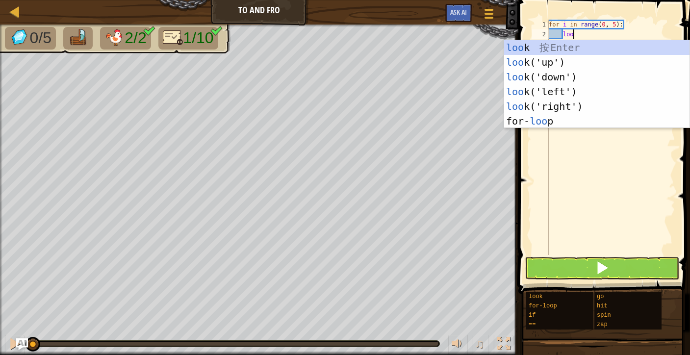
type textarea "l"
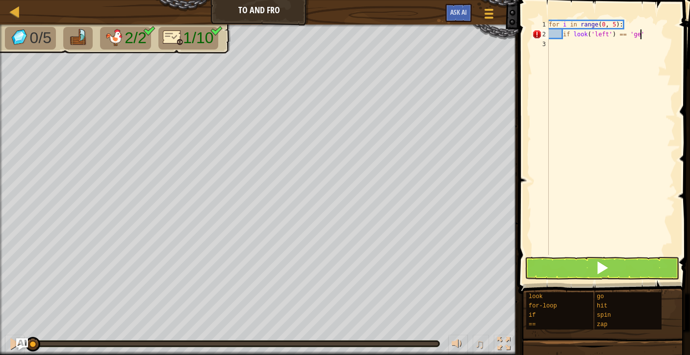
scroll to position [4, 8]
type textarea "if look('left') == 'gem':"
type textarea "h"
type textarea "go"
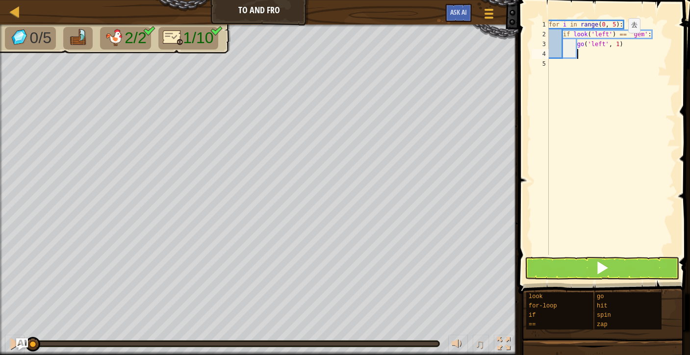
click at [621, 43] on div "for i in range ( 0 , 5 ) : if look ( 'left' ) == 'gem' : go ( 'left' , 1 )" at bounding box center [611, 147] width 129 height 255
type textarea "go('left', 2)"
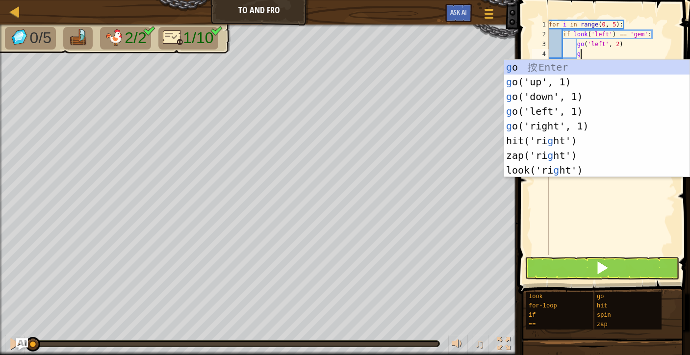
type textarea "go"
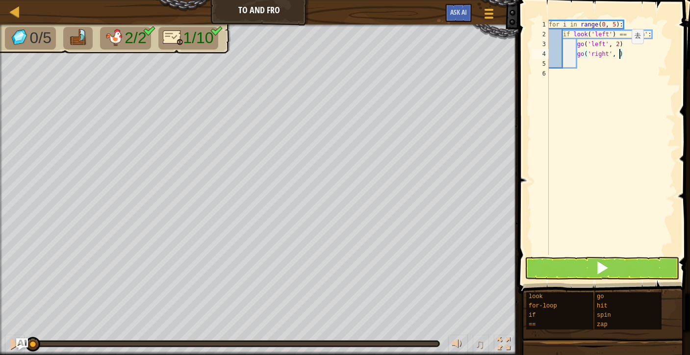
type textarea "go('right', 2)"
type textarea "if look('right') == 'gem':"
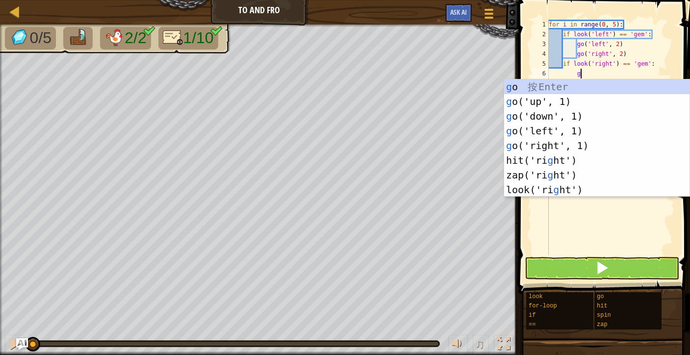
type textarea "go"
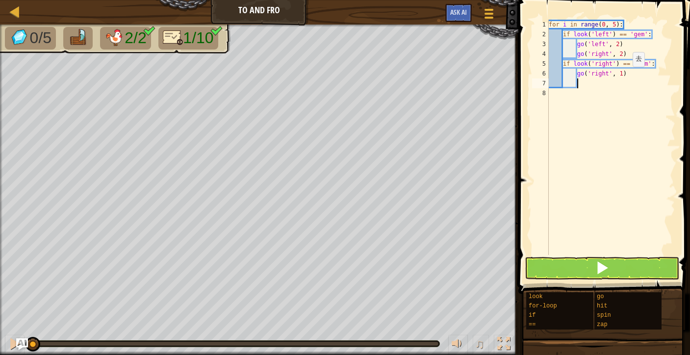
click at [624, 77] on div "for i in range ( 0 , 5 ) : if look ( 'left' ) == 'gem' : go ( 'left' , 2 ) go (…" at bounding box center [611, 147] width 129 height 255
type textarea "go('right', 2)"
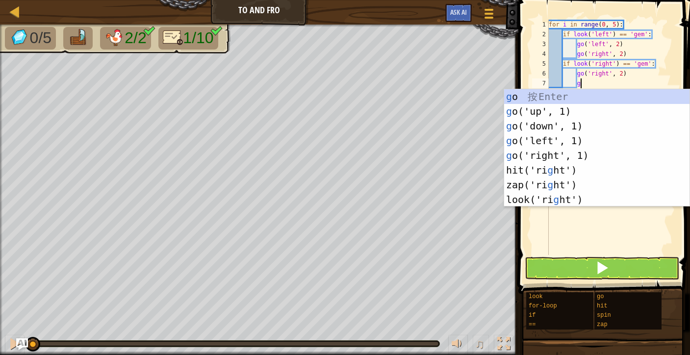
type textarea "go"
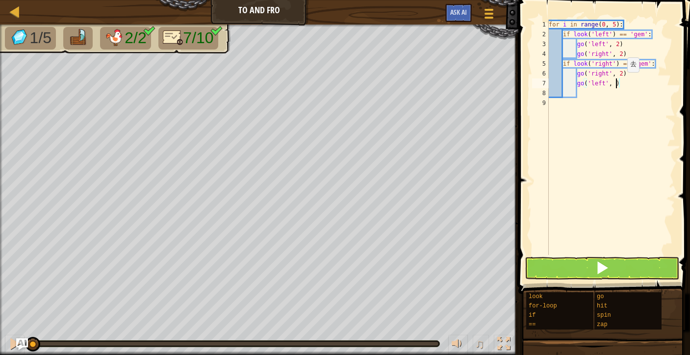
type textarea "go('left', 2)"
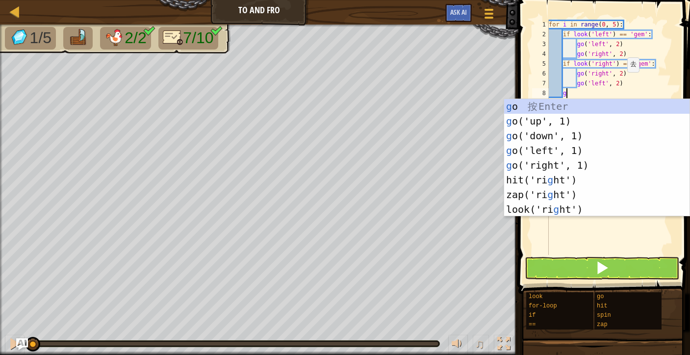
scroll to position [4, 1]
type textarea "go"
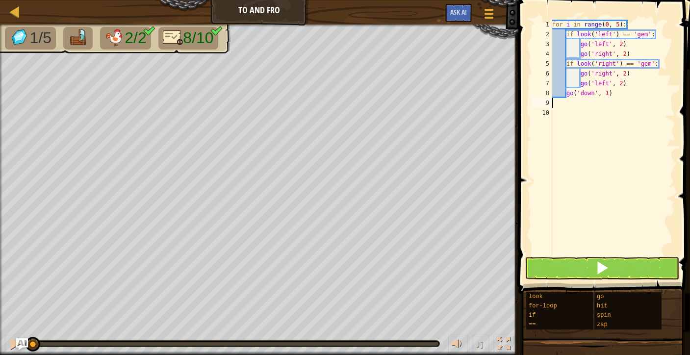
scroll to position [4, 0]
type textarea "go('down', 1)"
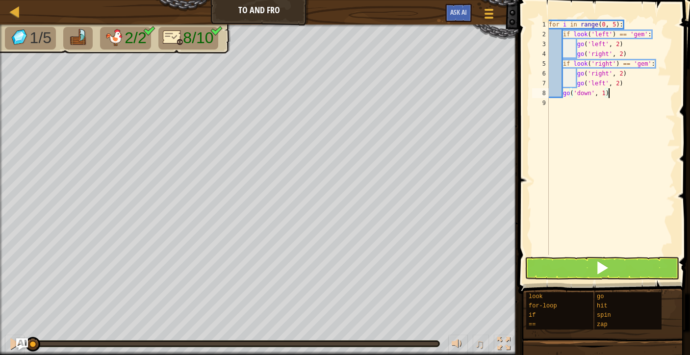
click at [610, 268] on button at bounding box center [602, 268] width 155 height 23
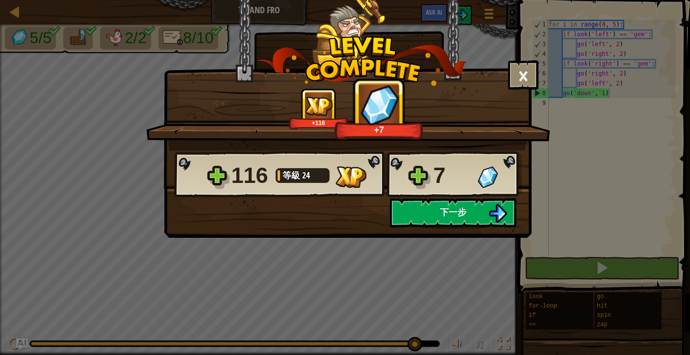
click at [479, 212] on button "下一步" at bounding box center [453, 212] width 127 height 29
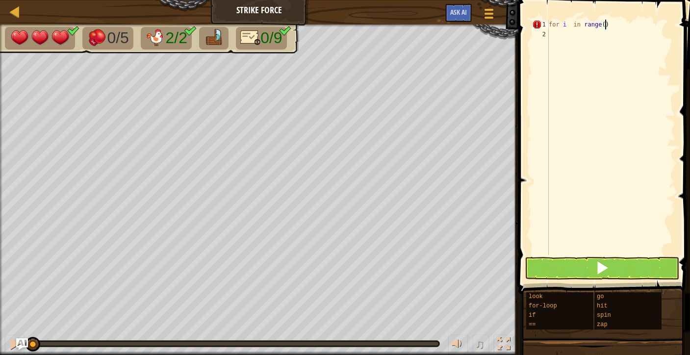
scroll to position [4, 5]
type textarea "for i in range(6):"
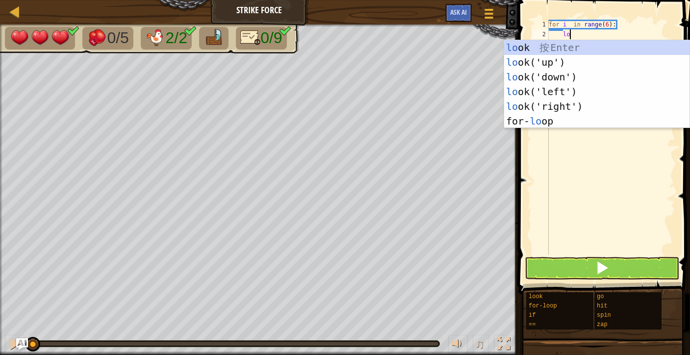
type textarea "l"
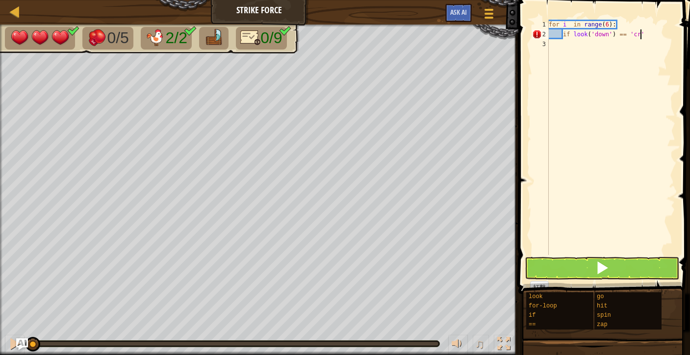
scroll to position [4, 8]
type textarea "if look('down') == 'crab':"
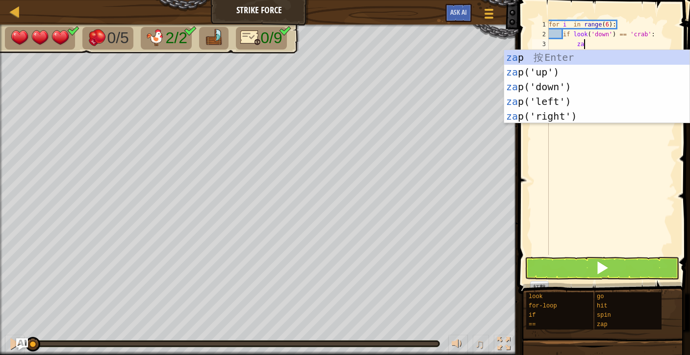
type textarea "zap"
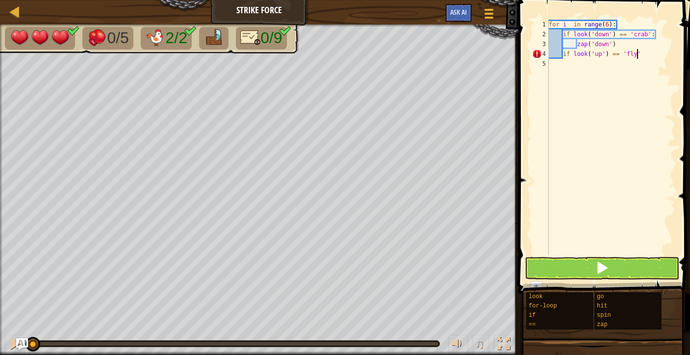
scroll to position [4, 7]
type textarea "if look('up') == 'fly':"
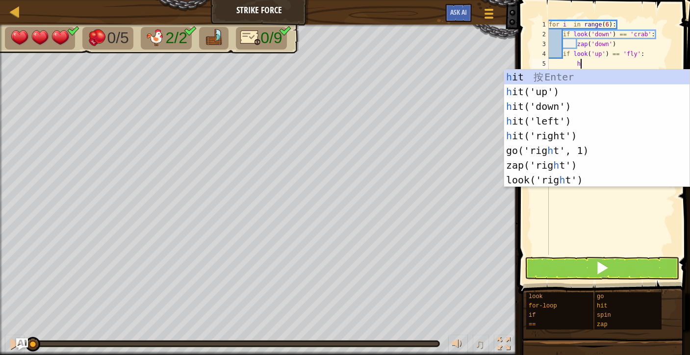
type textarea "hi"
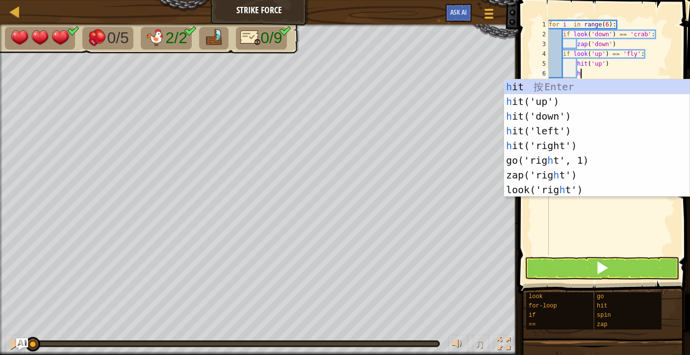
type textarea "hi"
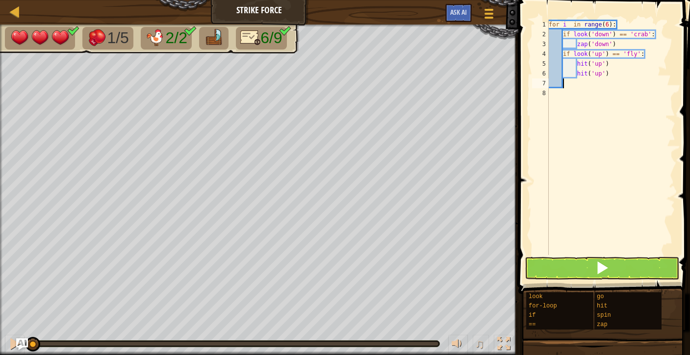
scroll to position [4, 0]
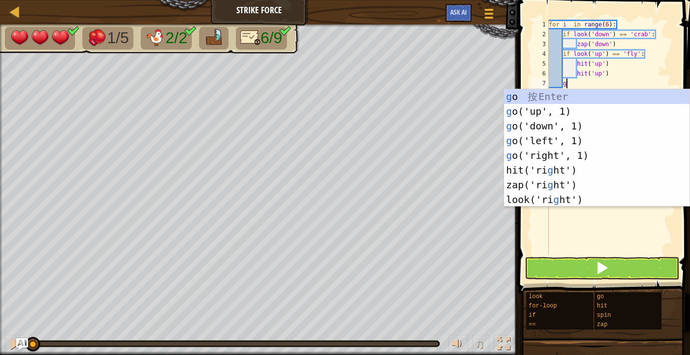
type textarea "go"
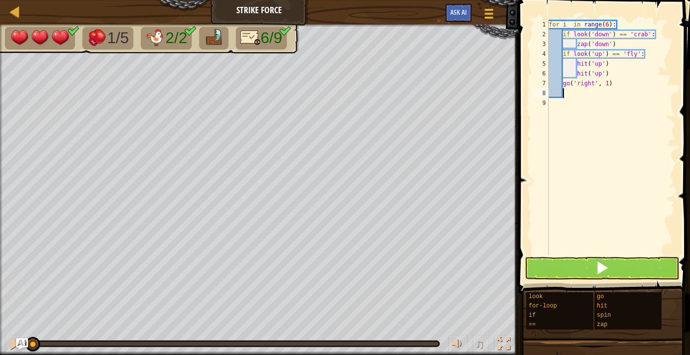
scroll to position [4, 0]
click at [608, 269] on span at bounding box center [602, 268] width 14 height 14
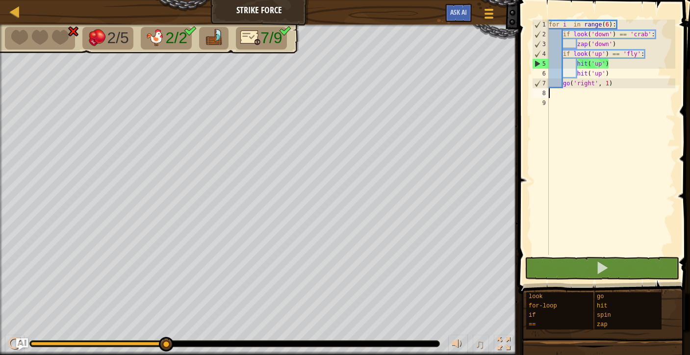
click at [622, 42] on div "for i in range ( 6 ) : if look ( 'down' ) == 'crab' : zap ( 'down' ) if look ( …" at bounding box center [611, 147] width 129 height 255
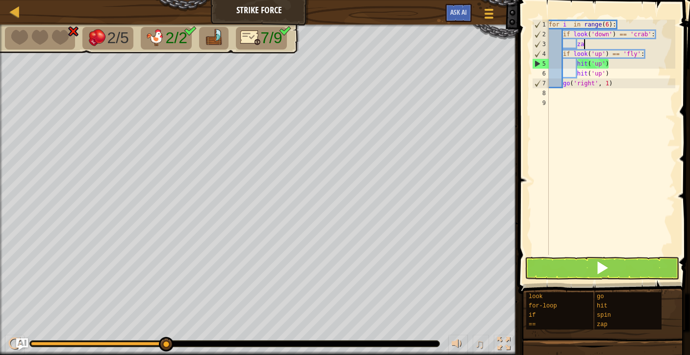
type textarea "z"
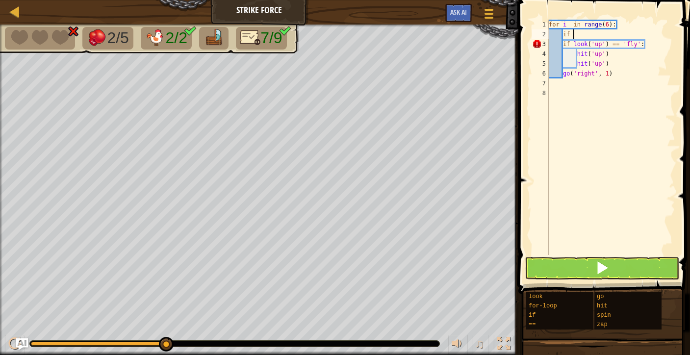
type textarea "i"
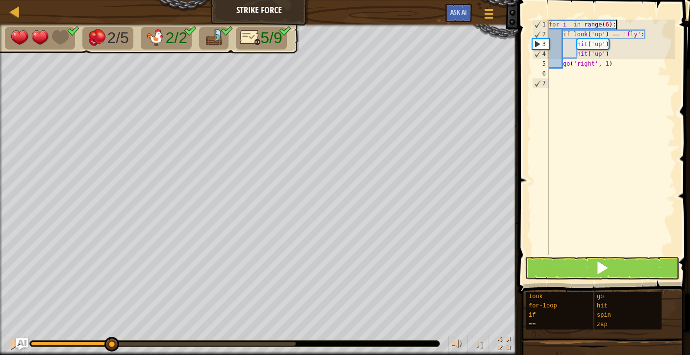
click at [619, 57] on div "for i in range ( 6 ) : if look ( 'up' ) == 'fly' : hit ( 'up' ) hit ( 'up' ) go…" at bounding box center [611, 147] width 129 height 255
type textarea "hit('up')"
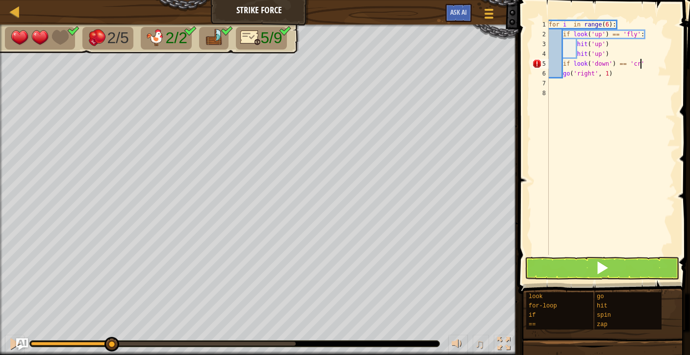
scroll to position [4, 8]
type textarea "if look('down') == 'crab':"
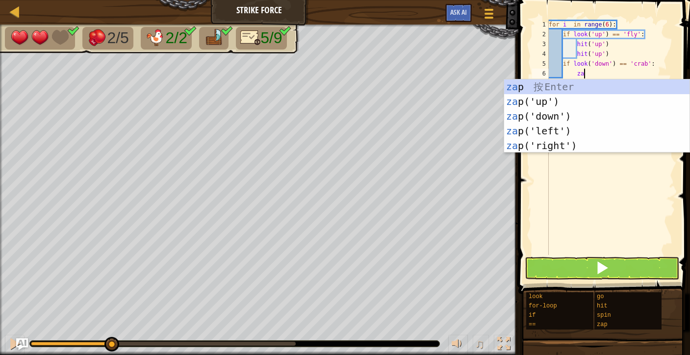
type textarea "zap"
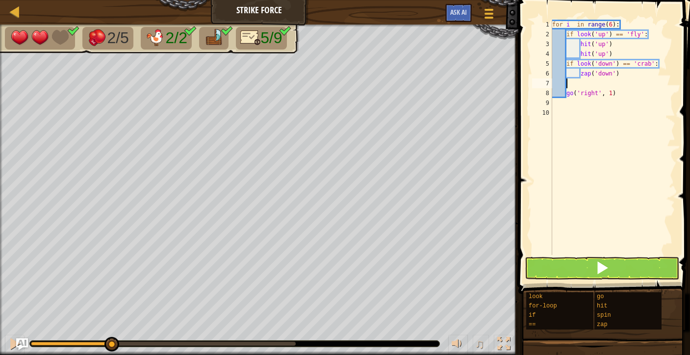
scroll to position [4, 0]
type textarea "zap('down')"
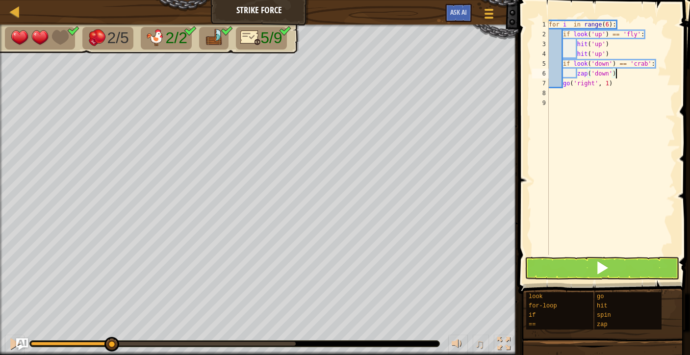
click at [604, 271] on span at bounding box center [602, 268] width 14 height 14
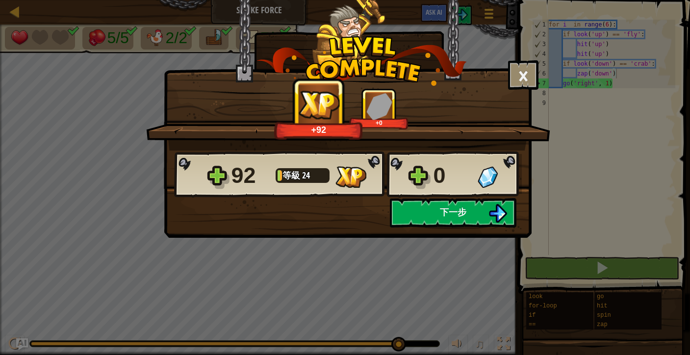
click at [444, 213] on span "下一步" at bounding box center [453, 212] width 26 height 12
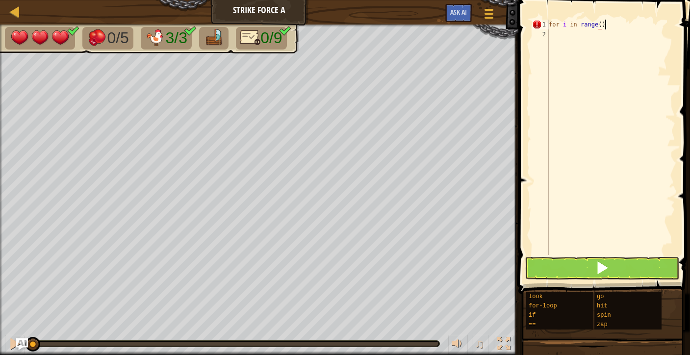
scroll to position [4, 4]
type textarea "for i in range(6):"
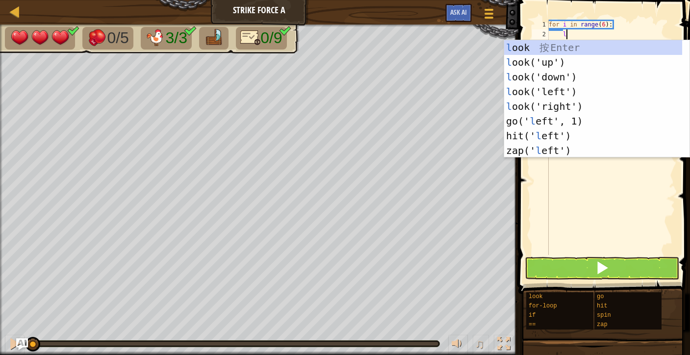
scroll to position [4, 1]
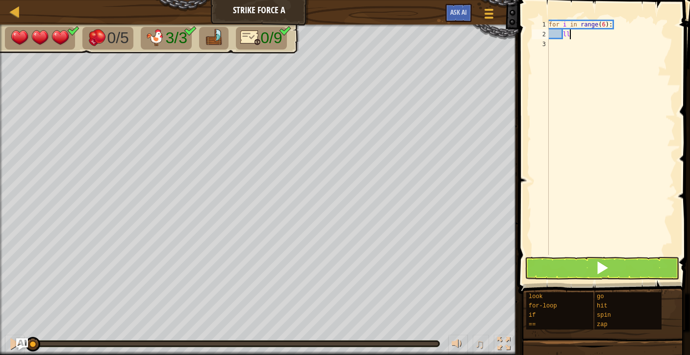
type textarea "l"
type textarea "if look('right') == 'fly':"
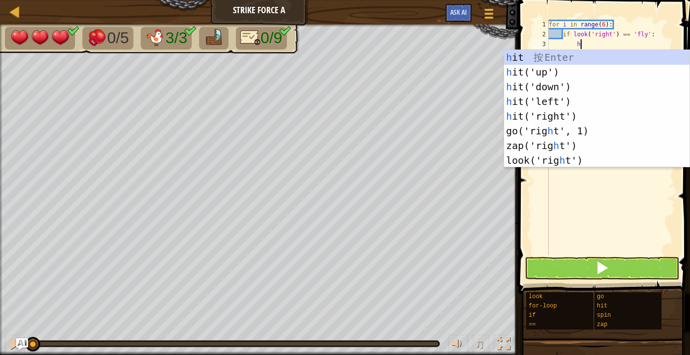
type textarea "hi"
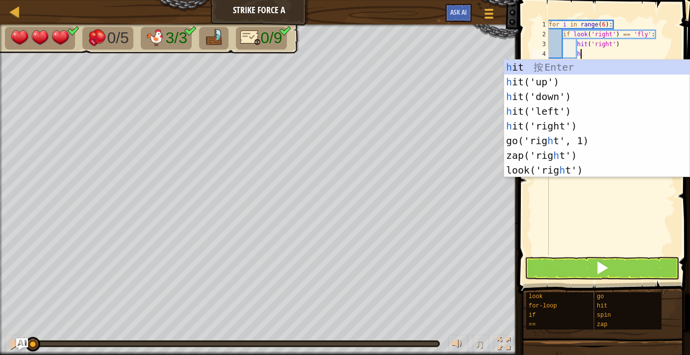
type textarea "hi"
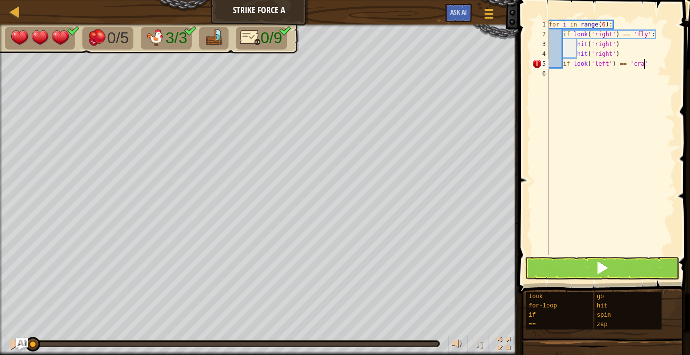
scroll to position [4, 8]
type textarea "if look('left') == 'crab':"
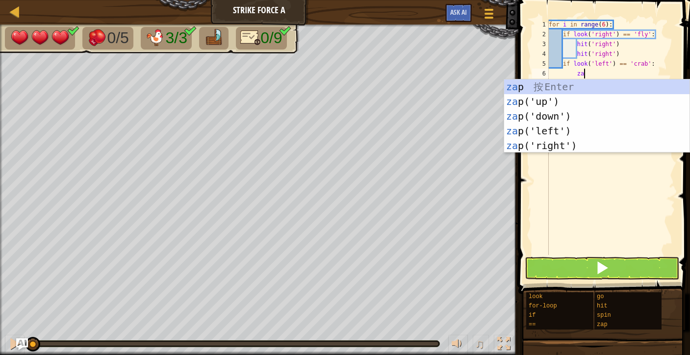
type textarea "zap"
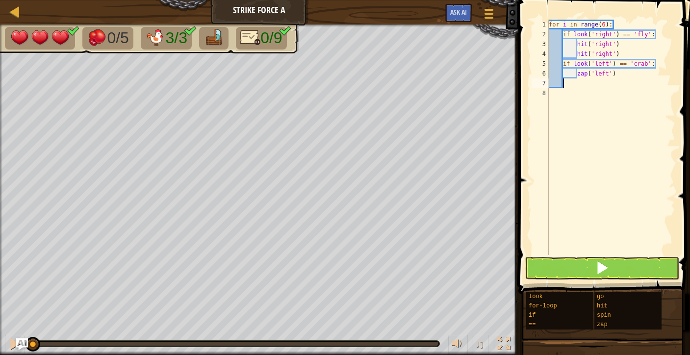
scroll to position [4, 0]
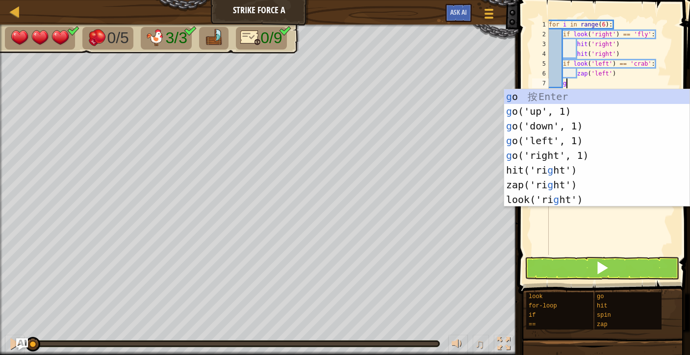
type textarea "go"
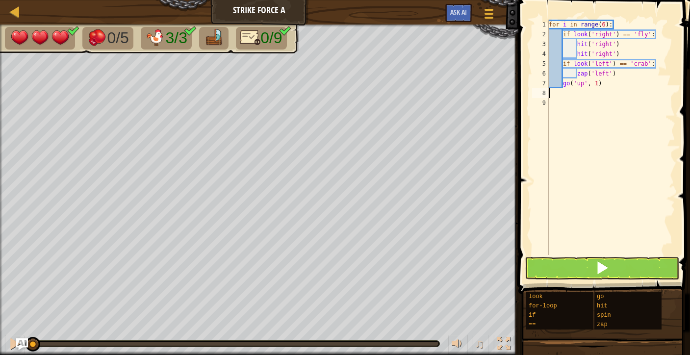
scroll to position [4, 0]
type textarea "go('up', 1)"
click at [607, 269] on span at bounding box center [602, 268] width 14 height 14
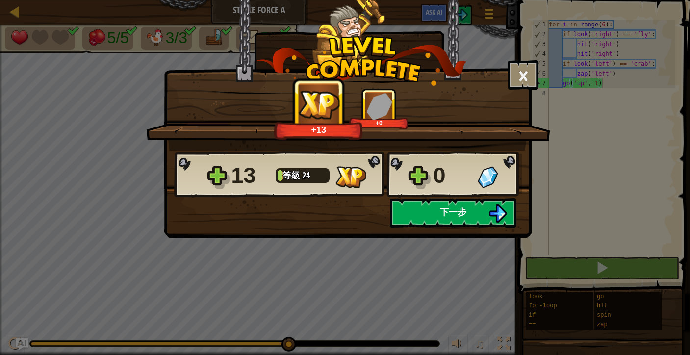
click at [453, 217] on span "下一步" at bounding box center [453, 212] width 26 height 12
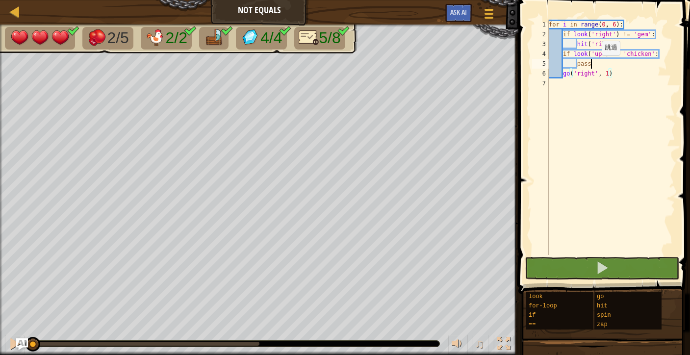
click at [594, 65] on div "for i in range ( 0 , 6 ) : if look ( 'right' ) != 'gem' : hit ( 'right' ) if lo…" at bounding box center [611, 147] width 129 height 255
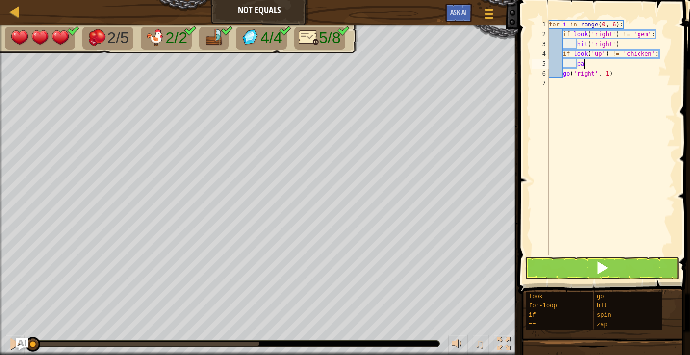
type textarea "p"
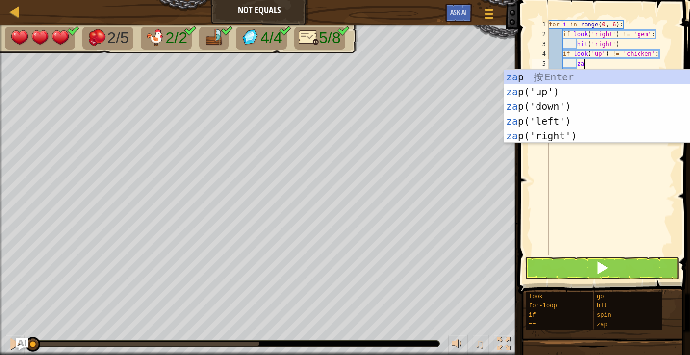
type textarea "zap"
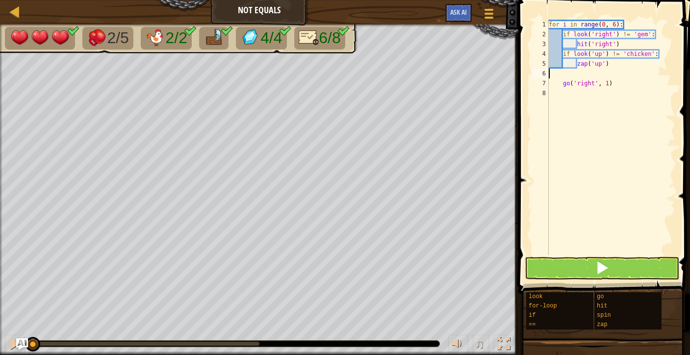
scroll to position [4, 0]
type textarea "zap('up')"
click at [604, 269] on span at bounding box center [602, 268] width 14 height 14
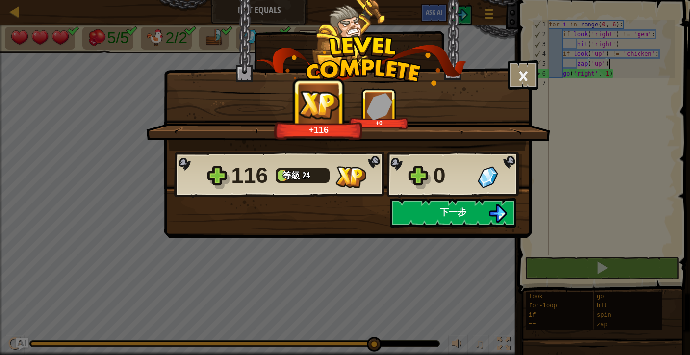
click at [443, 213] on span "下一步" at bounding box center [453, 212] width 26 height 12
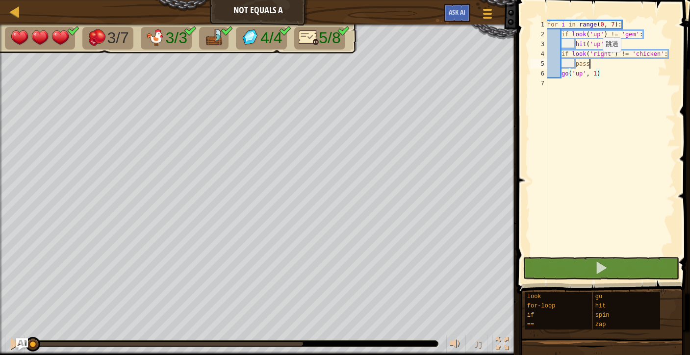
click at [595, 62] on div "for i in range ( 0 , 7 ) : if look ( 'up' ) != 'gem' : hit ( 'up' ) if look ( '…" at bounding box center [610, 147] width 130 height 255
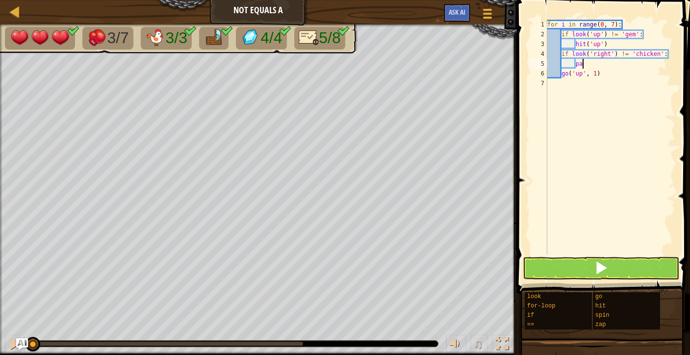
type textarea "p"
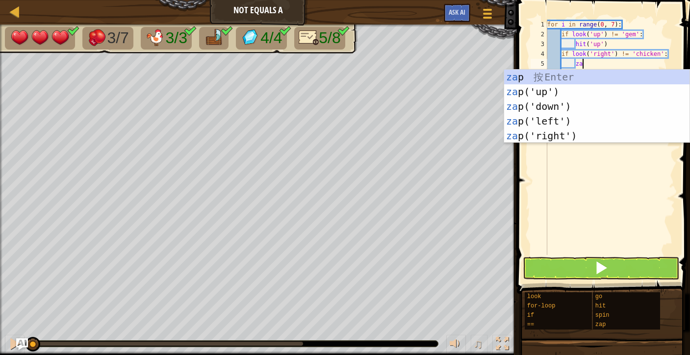
scroll to position [4, 2]
type textarea "zap"
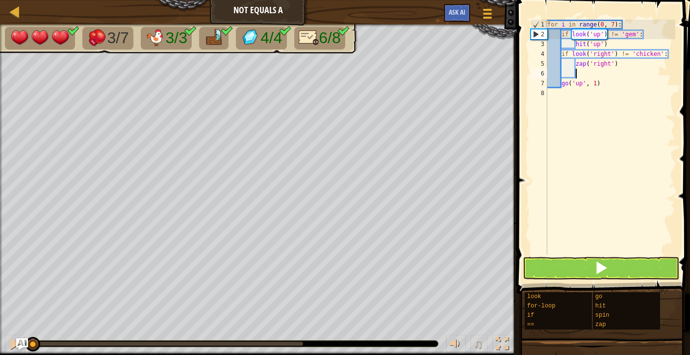
scroll to position [4, 0]
type textarea "zap('right')"
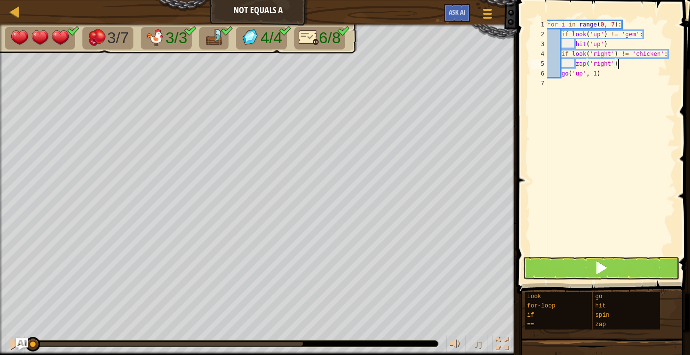
click at [593, 271] on button at bounding box center [601, 268] width 156 height 23
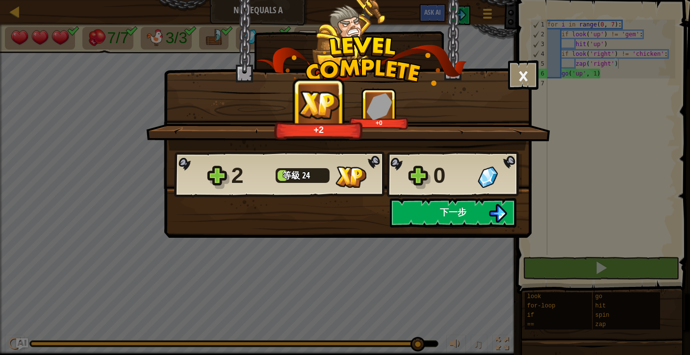
click at [468, 214] on button "下一步" at bounding box center [453, 212] width 127 height 29
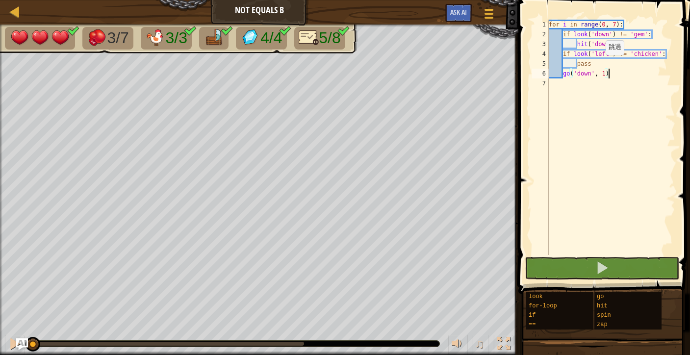
click at [598, 65] on div "for i in range ( 0 , 7 ) : if look ( 'down' ) != 'gem' : hit ( 'down' ) if look…" at bounding box center [611, 147] width 129 height 255
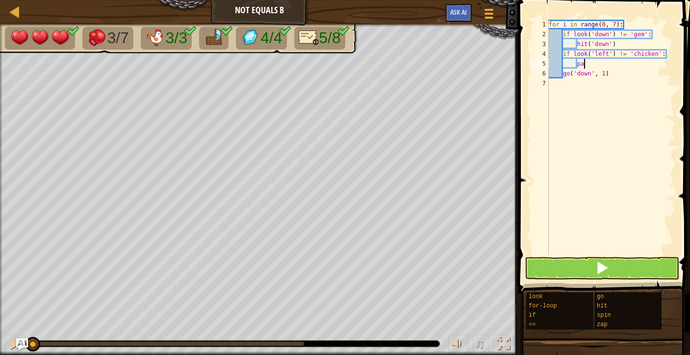
type textarea "p"
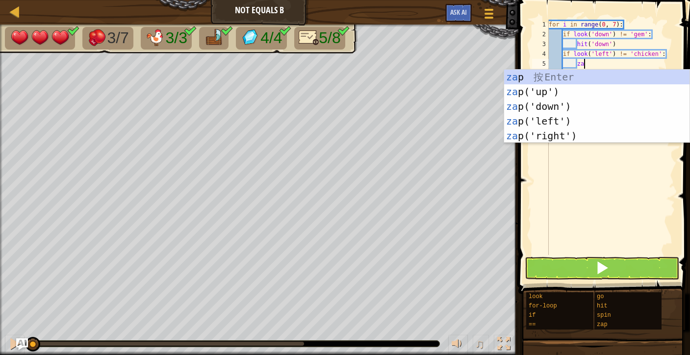
type textarea "zap"
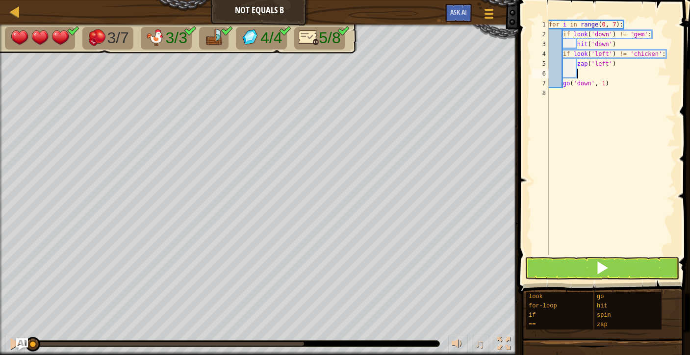
scroll to position [4, 0]
type textarea "zap('left')"
click at [613, 270] on button at bounding box center [602, 268] width 155 height 23
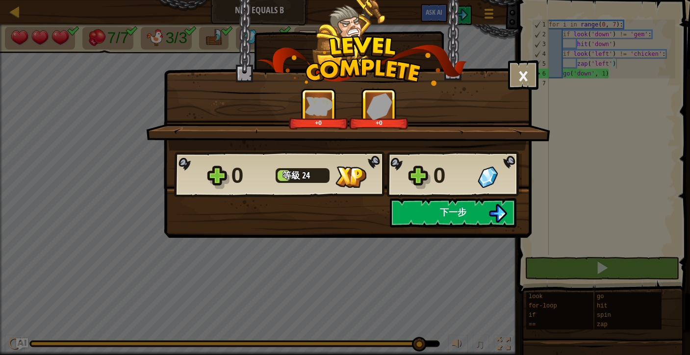
click at [439, 215] on button "下一步" at bounding box center [453, 212] width 127 height 29
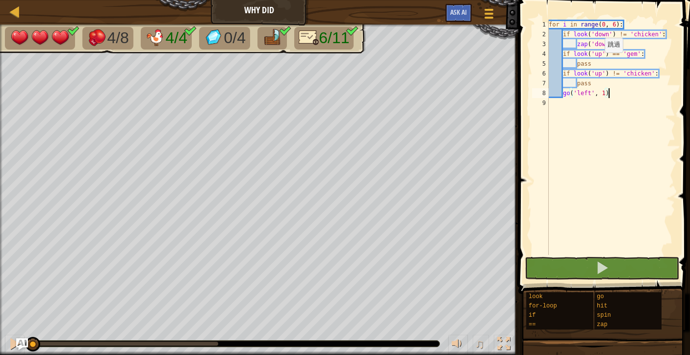
click at [597, 62] on div "for i in range ( 0 , 6 ) : if look ( 'down' ) != 'chicken' : zap ( 'down' ) if …" at bounding box center [611, 147] width 129 height 255
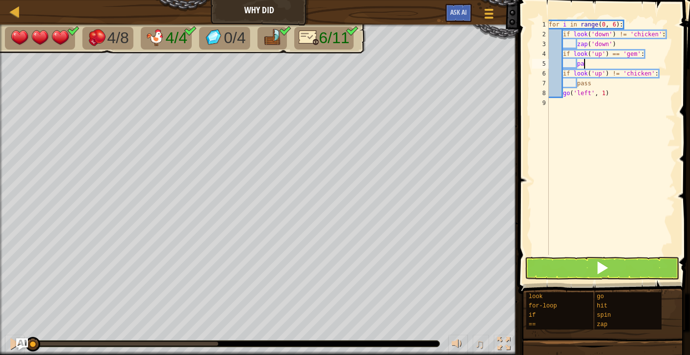
type textarea "p"
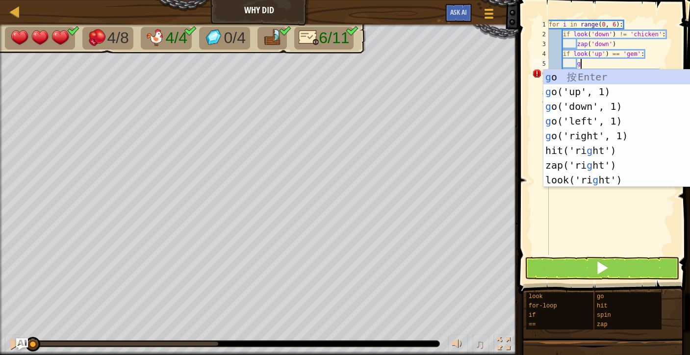
scroll to position [4, 2]
type textarea "go"
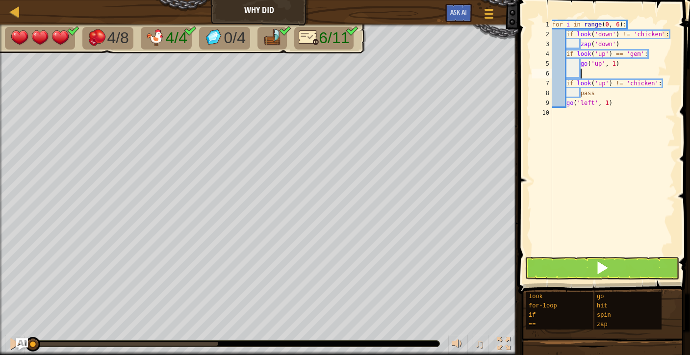
type textarea "go"
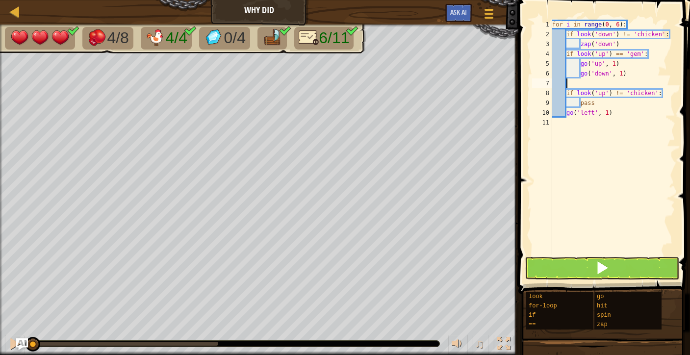
scroll to position [4, 0]
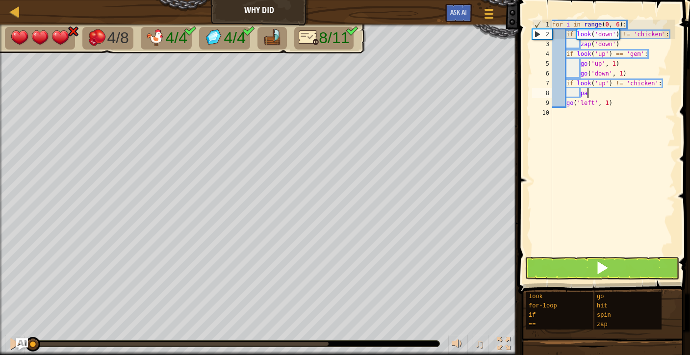
type textarea "p"
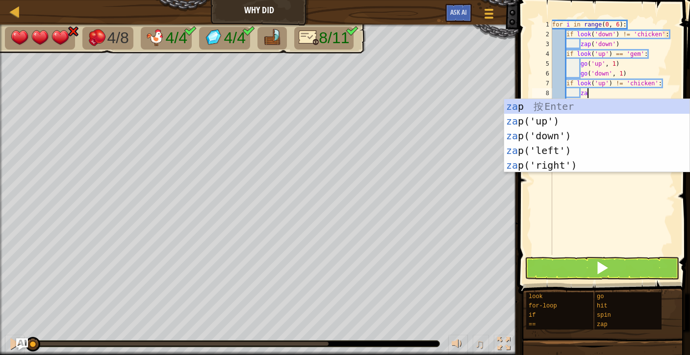
type textarea "zap"
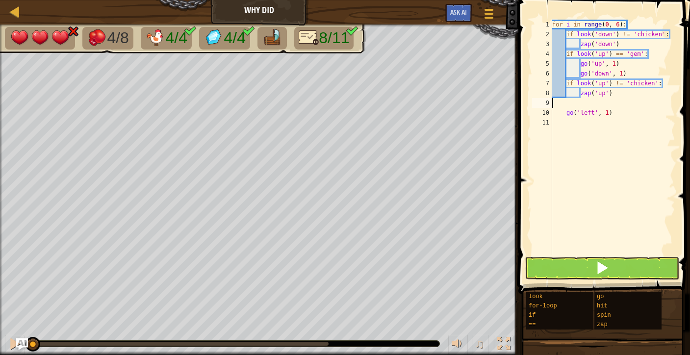
type textarea "zap('up')"
click at [612, 266] on button at bounding box center [602, 268] width 155 height 23
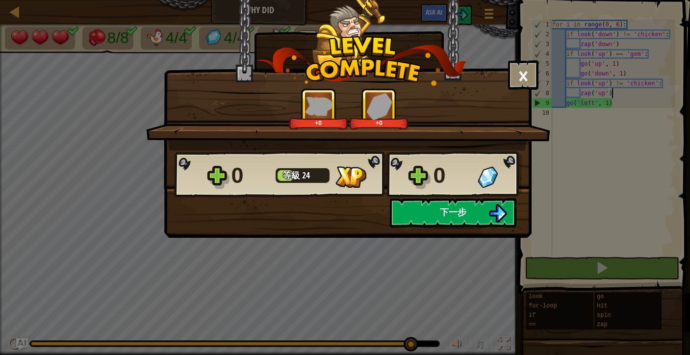
click at [443, 214] on span "下一步" at bounding box center [453, 212] width 26 height 12
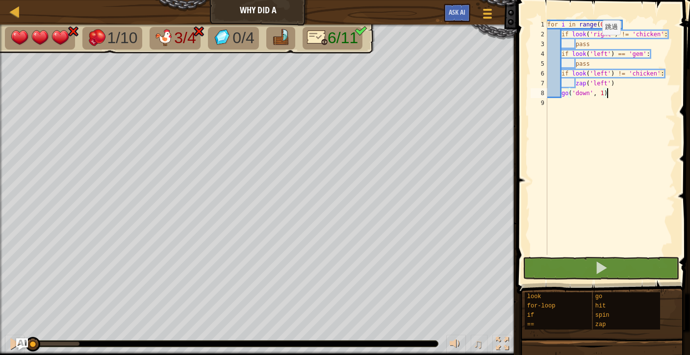
drag, startPoint x: 595, startPoint y: 45, endPoint x: 620, endPoint y: 46, distance: 25.1
click at [595, 45] on div "for i in range ( 0 , 7 ) : if look ( 'right' ) != 'chicken' : pass if look ( 'l…" at bounding box center [610, 147] width 130 height 255
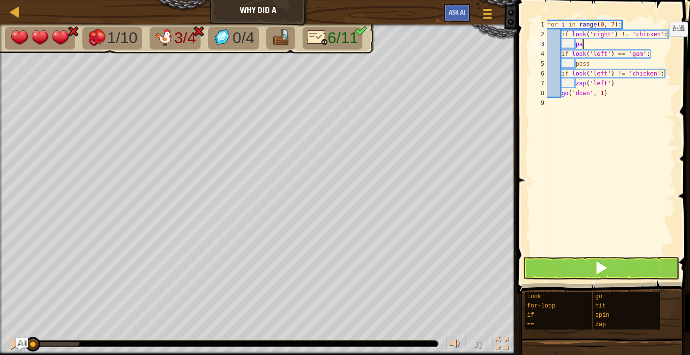
type textarea "p"
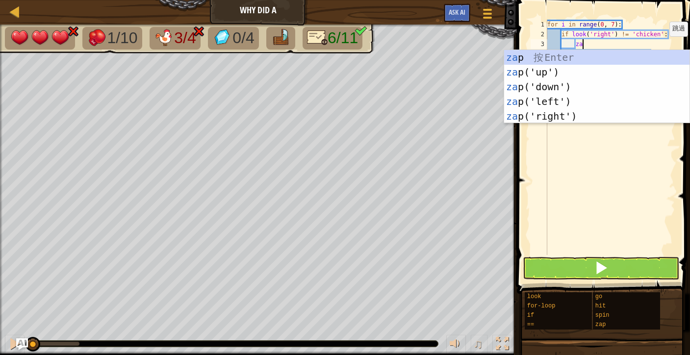
scroll to position [4, 2]
type textarea "zap"
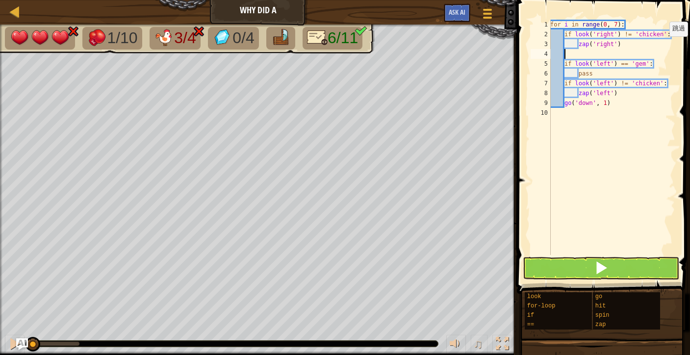
scroll to position [4, 0]
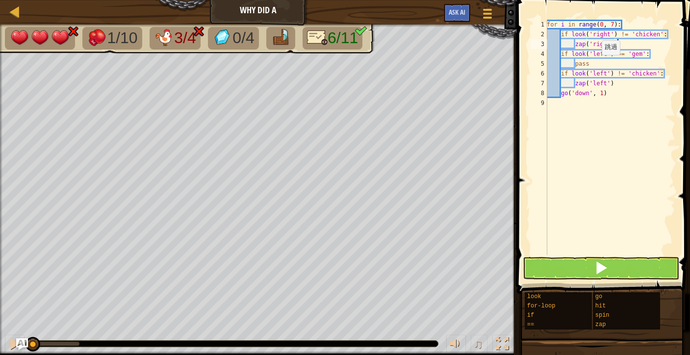
click at [594, 65] on div "for i in range ( 0 , 7 ) : if look ( 'right' ) != 'chicken' : zap ( 'right' ) i…" at bounding box center [610, 147] width 130 height 255
type textarea "p"
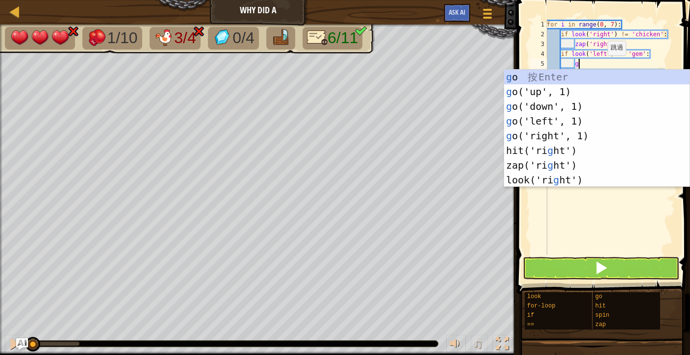
type textarea "go"
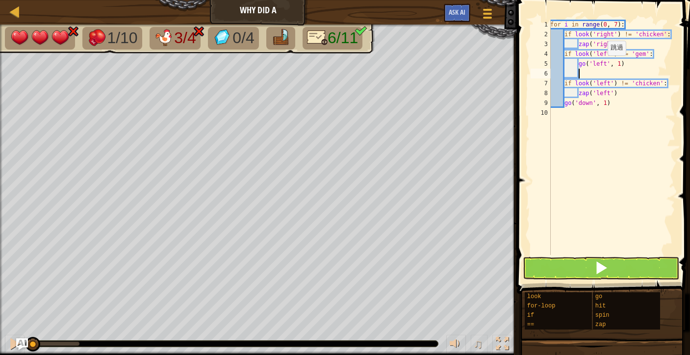
scroll to position [4, 2]
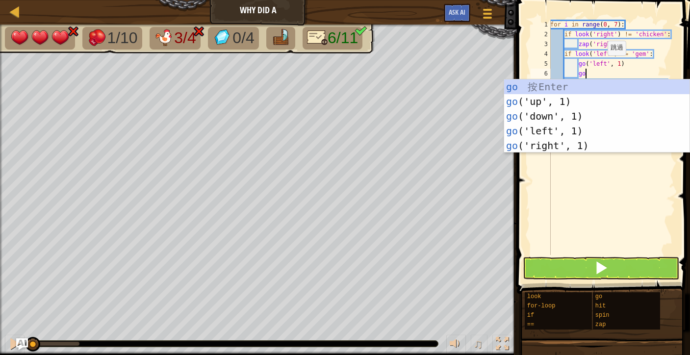
type textarea "go"
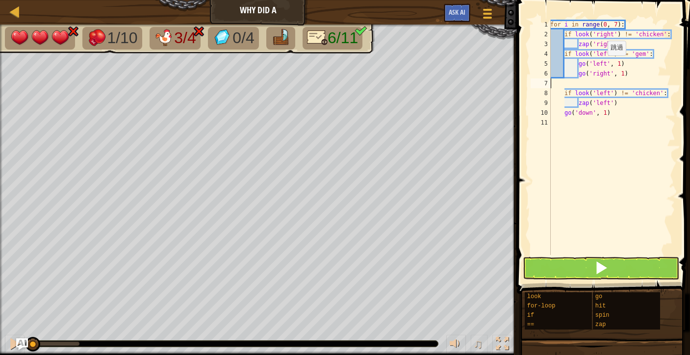
scroll to position [4, 0]
type textarea "go('right', 1)"
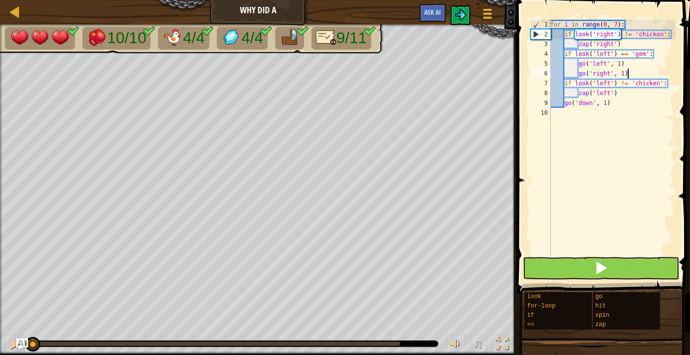
click at [598, 264] on span at bounding box center [602, 268] width 14 height 14
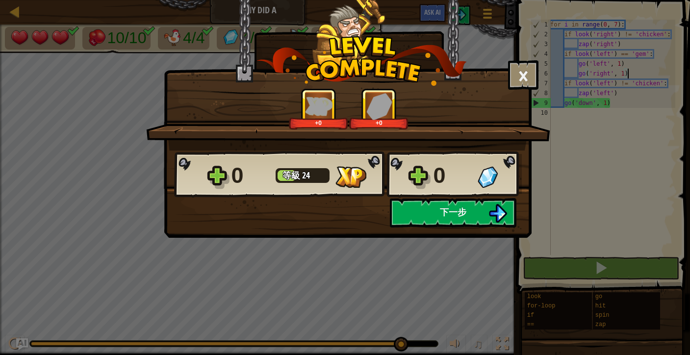
click at [464, 210] on span "下一步" at bounding box center [453, 212] width 26 height 12
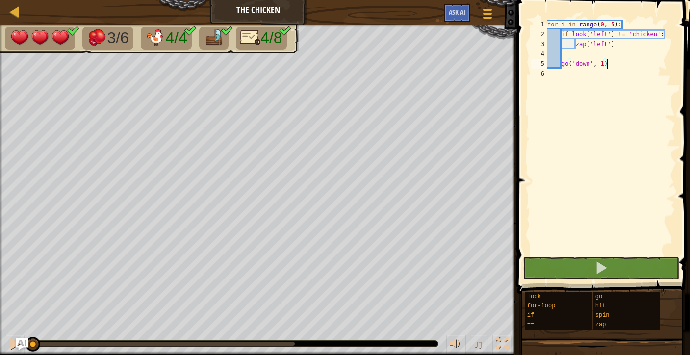
click at [573, 53] on div "for i in range ( 0 , 5 ) : if look ( 'left' ) != 'chicken' : zap ( 'left' ) go …" at bounding box center [610, 147] width 130 height 255
